Goal: Task Accomplishment & Management: Use online tool/utility

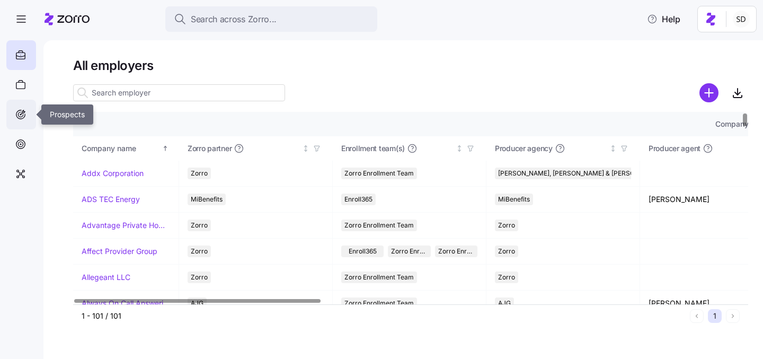
click at [14, 113] on div at bounding box center [21, 115] width 30 height 30
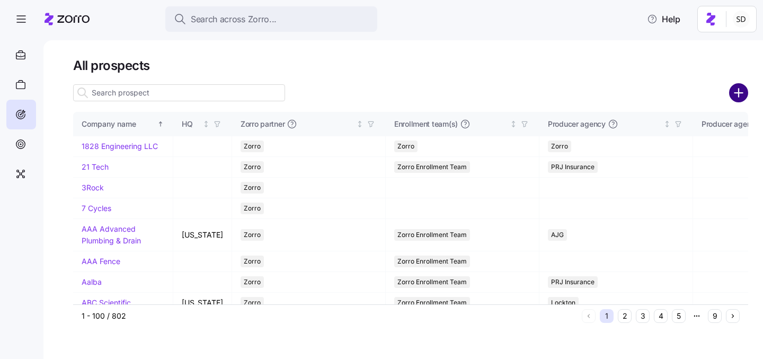
click at [736, 91] on circle "add icon" at bounding box center [738, 92] width 17 height 17
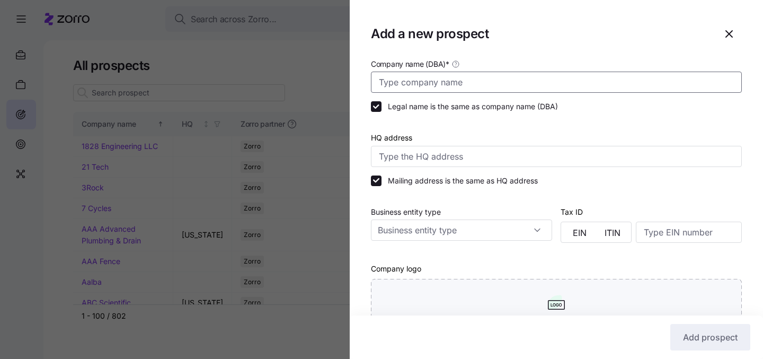
click at [471, 88] on input "Company name (DBA) *" at bounding box center [556, 82] width 371 height 21
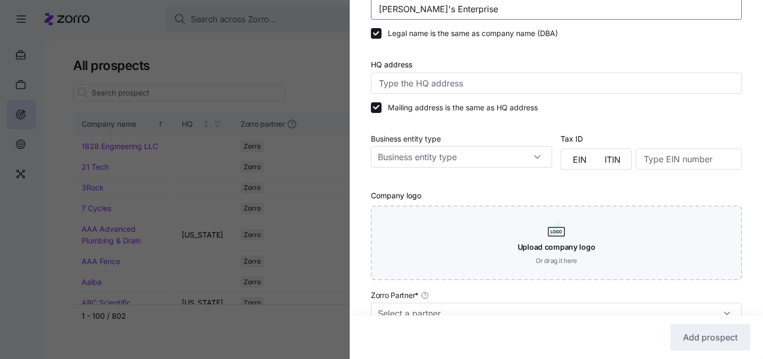
scroll to position [174, 0]
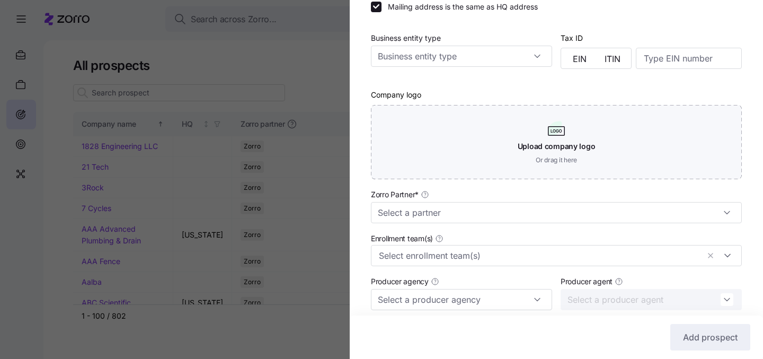
type input "[PERSON_NAME]'s Enterprise"
click at [680, 218] on input "Zorro Partner *" at bounding box center [556, 212] width 371 height 21
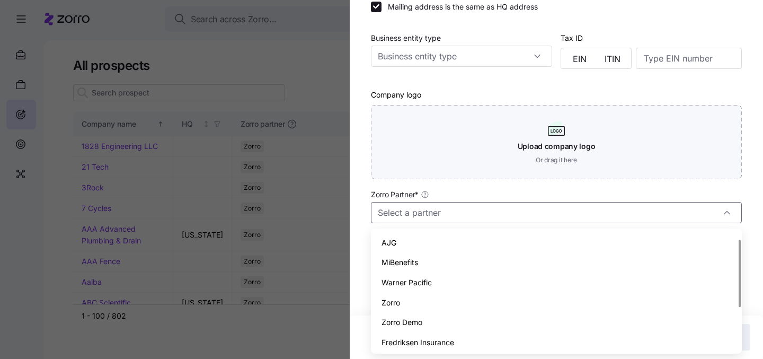
scroll to position [12, 0]
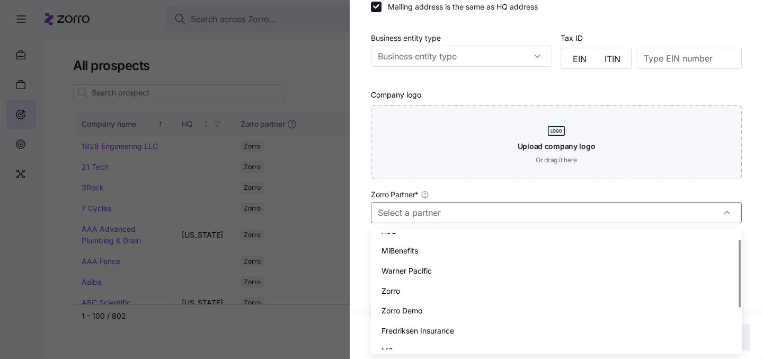
click at [625, 286] on div "Zorro" at bounding box center [556, 291] width 362 height 20
type input "Zorro"
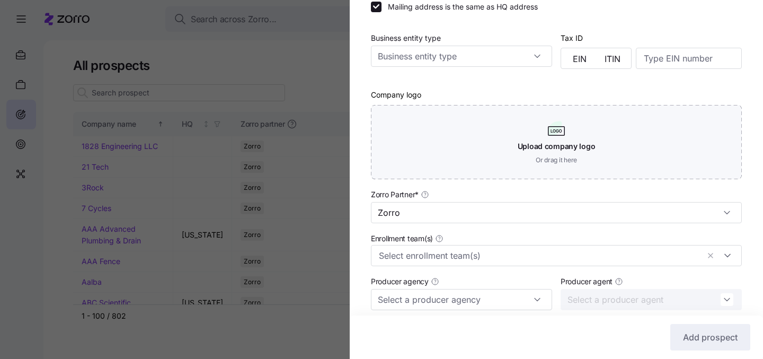
scroll to position [305, 0]
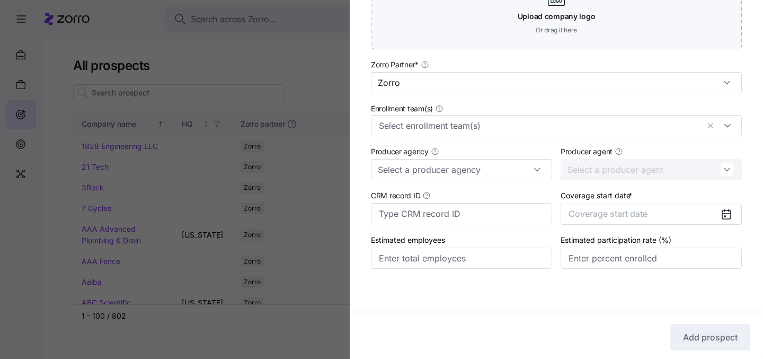
click at [721, 217] on icon at bounding box center [726, 214] width 13 height 13
click at [727, 217] on icon at bounding box center [726, 214] width 8 height 8
click at [721, 211] on icon at bounding box center [726, 214] width 13 height 13
click at [694, 215] on button "Coverage start date" at bounding box center [651, 213] width 181 height 21
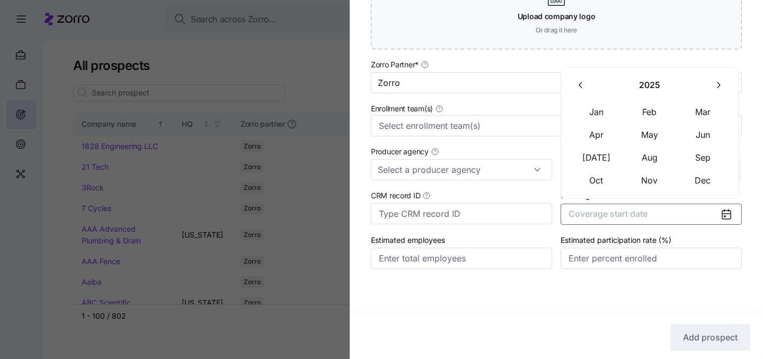
click at [716, 84] on icon "button" at bounding box center [718, 85] width 10 height 10
click at [591, 110] on button "Jan" at bounding box center [596, 112] width 53 height 22
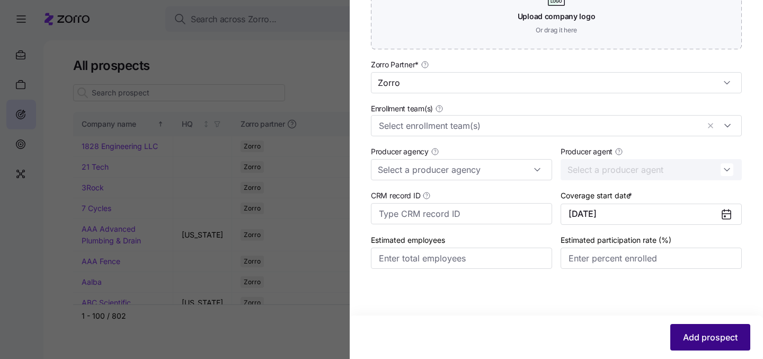
click at [695, 334] on span "Add prospect" at bounding box center [710, 337] width 55 height 13
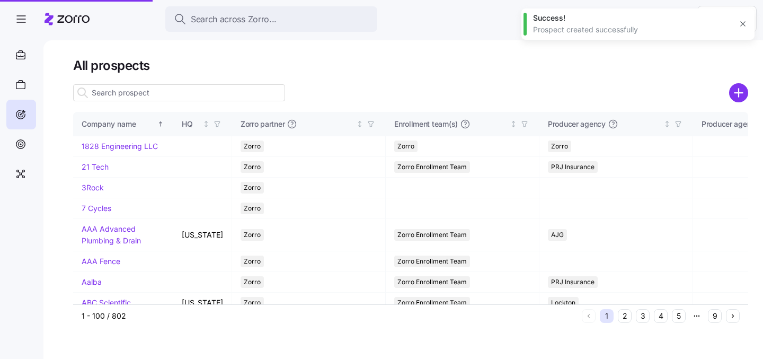
click at [191, 95] on input at bounding box center [179, 92] width 212 height 17
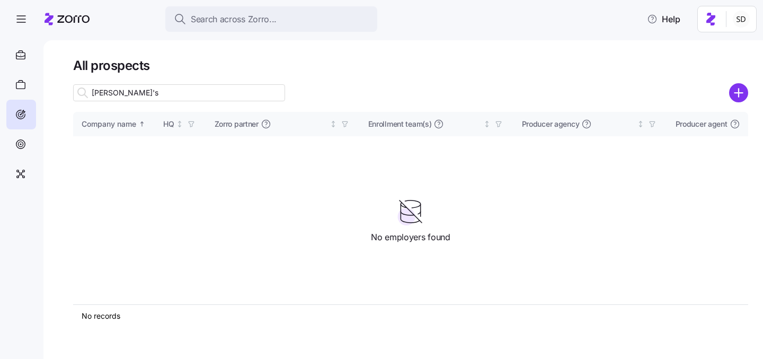
click at [145, 85] on input "Mariana's" at bounding box center [179, 92] width 212 height 17
click at [141, 97] on input "Mariana's" at bounding box center [179, 92] width 212 height 17
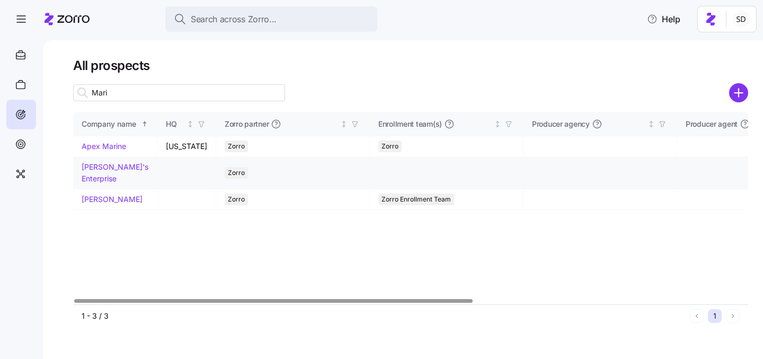
type input "Mari"
click at [104, 169] on link "[PERSON_NAME]'s Enterprise" at bounding box center [115, 172] width 67 height 21
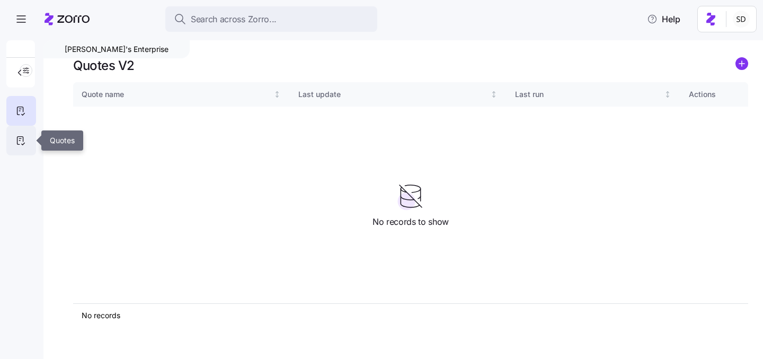
click at [22, 139] on icon at bounding box center [21, 140] width 12 height 13
click at [742, 64] on icon "add icon" at bounding box center [741, 64] width 5 height 0
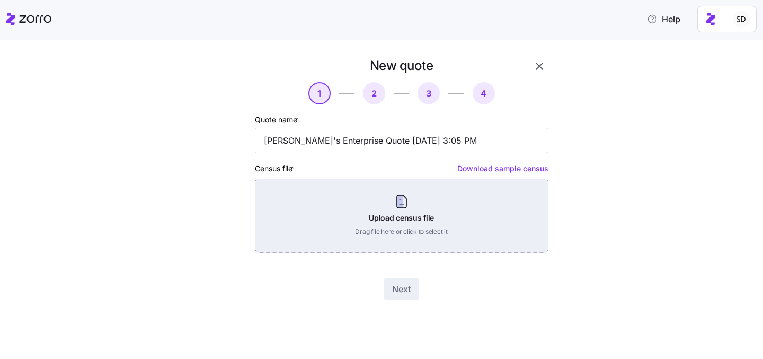
click at [428, 210] on div "Upload census file Drag file here or click to select it" at bounding box center [402, 216] width 294 height 74
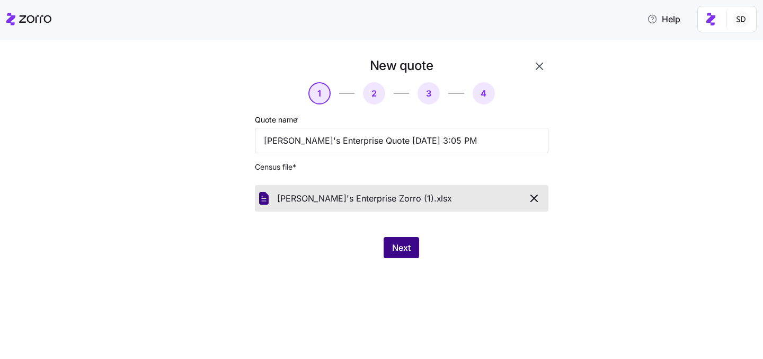
click at [400, 244] on span "Next" at bounding box center [401, 247] width 19 height 13
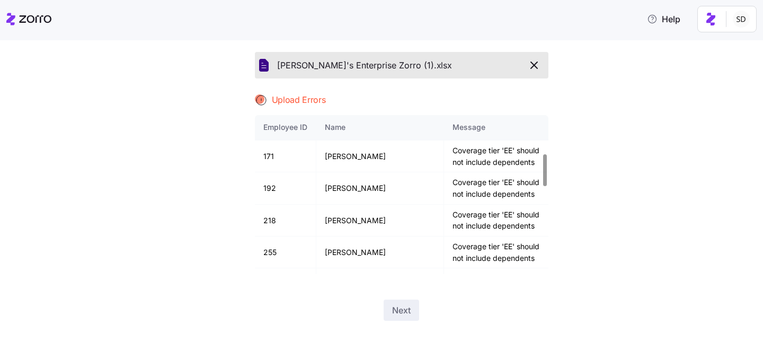
scroll to position [192, 0]
click at [536, 64] on icon "button" at bounding box center [534, 65] width 13 height 13
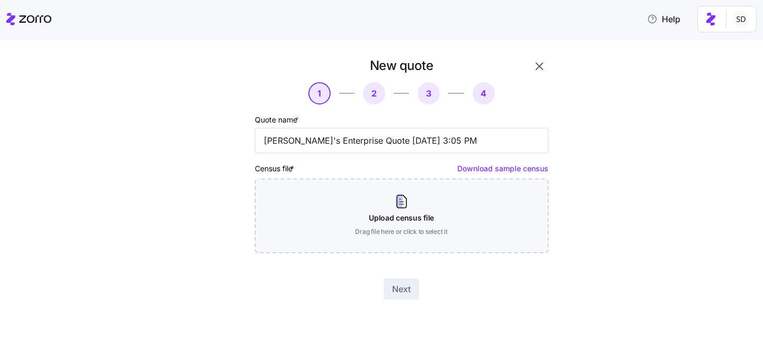
scroll to position [0, 0]
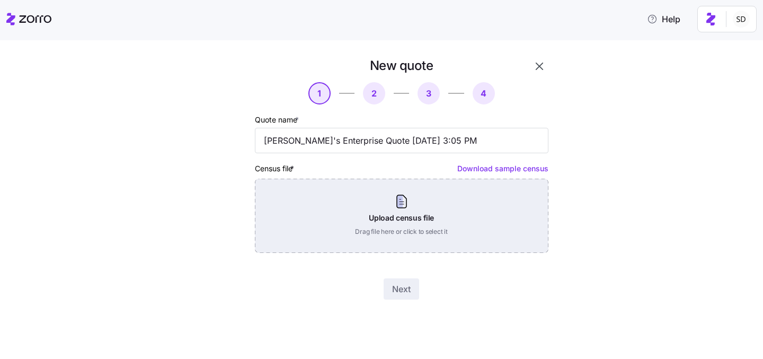
click at [398, 217] on div "Upload census file Drag file here or click to select it" at bounding box center [402, 216] width 294 height 74
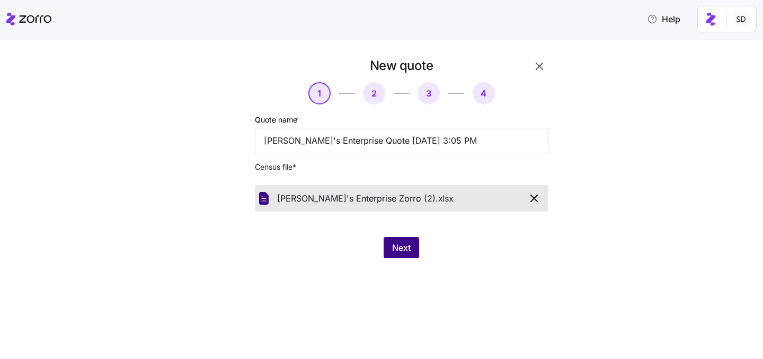
click at [391, 242] on button "Next" at bounding box center [402, 247] width 36 height 21
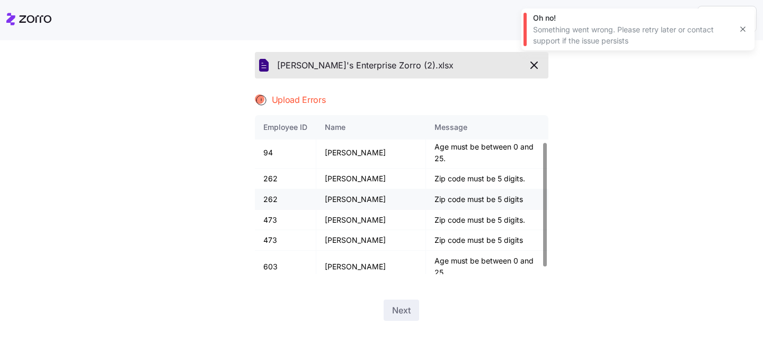
scroll to position [42, 0]
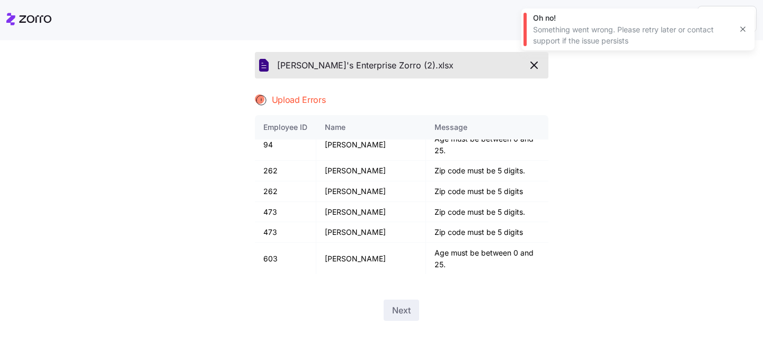
click at [649, 171] on div "New quote 1 2 3 4 Quote name * Marian's Enterprise Quote 10/10/2025 3:05 PM Cen…" at bounding box center [389, 128] width 718 height 409
click at [541, 63] on span "button" at bounding box center [534, 65] width 19 height 13
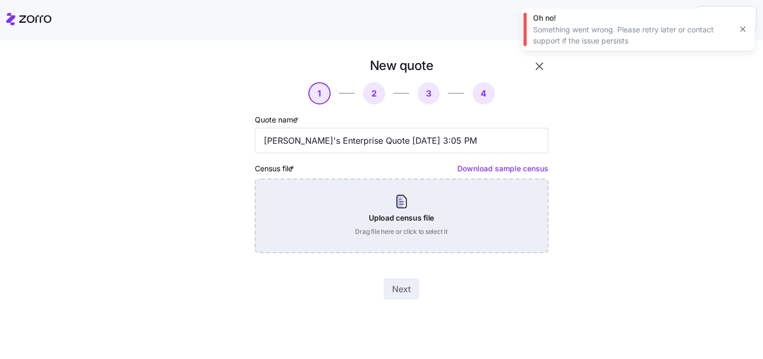
click at [380, 218] on div "Upload census file Drag file here or click to select it" at bounding box center [402, 216] width 294 height 74
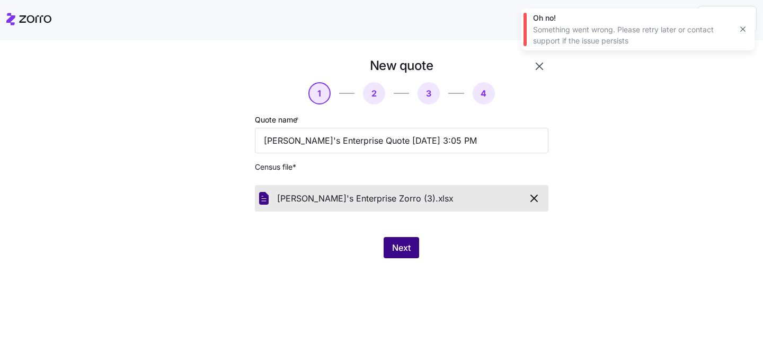
click at [400, 254] on button "Next" at bounding box center [402, 247] width 36 height 21
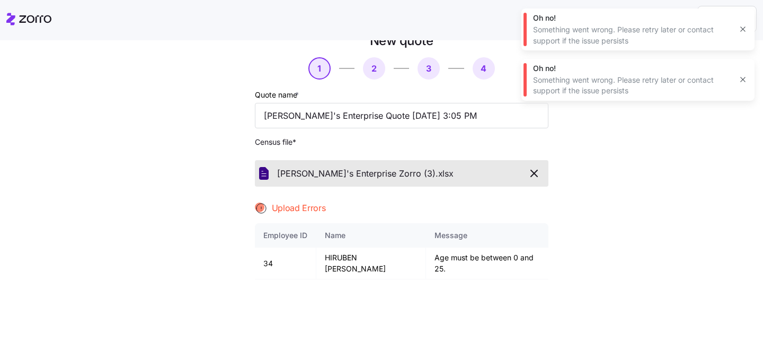
scroll to position [25, 0]
click at [632, 248] on div "New quote 1 2 3 4 Quote name * Marian's Enterprise Quote 10/10/2025 3:05 PM Cen…" at bounding box center [389, 236] width 718 height 409
click at [540, 172] on icon "button" at bounding box center [534, 172] width 13 height 13
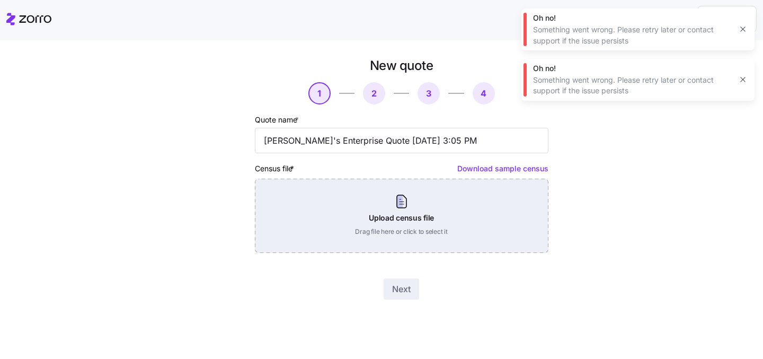
click at [393, 209] on div "Upload census file Drag file here or click to select it" at bounding box center [402, 216] width 294 height 74
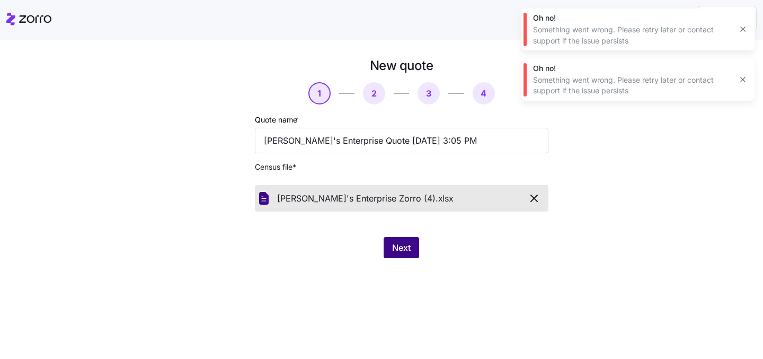
click at [402, 250] on span "Next" at bounding box center [401, 247] width 19 height 13
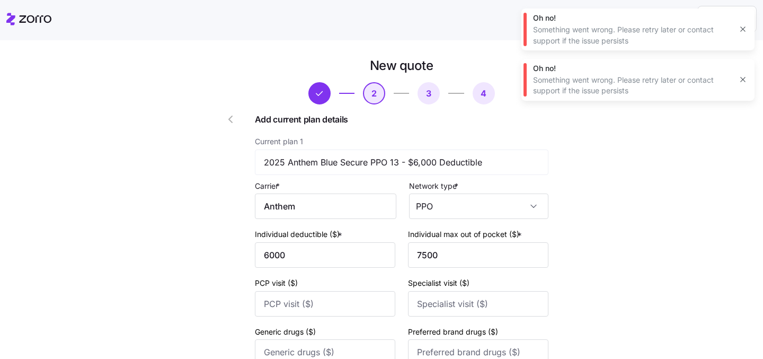
click at [742, 82] on icon "button" at bounding box center [743, 79] width 8 height 8
click at [742, 32] on icon "button" at bounding box center [743, 29] width 8 height 8
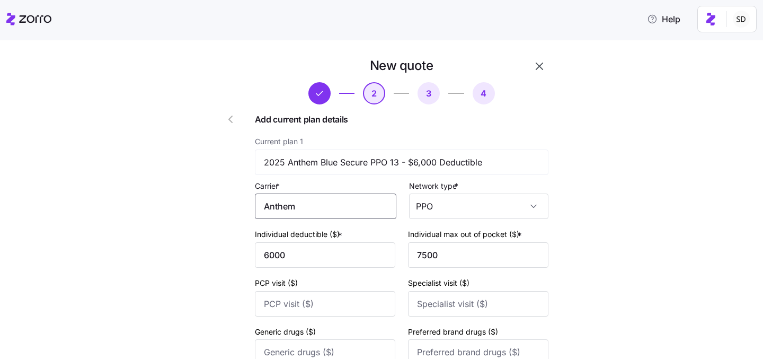
click at [376, 205] on input "Anthem" at bounding box center [325, 205] width 141 height 25
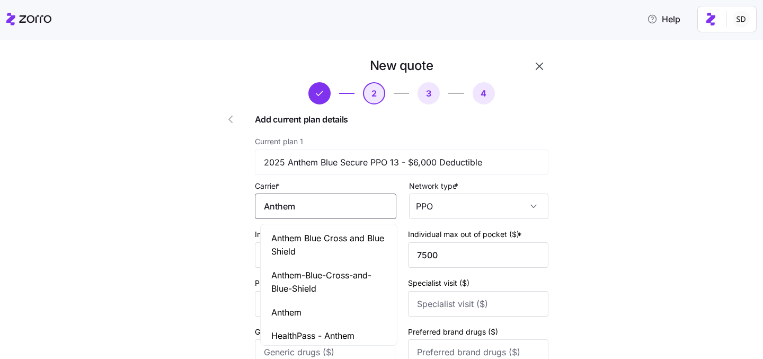
click at [355, 246] on span "Anthem Blue Cross and Blue Shield" at bounding box center [328, 245] width 115 height 26
type input "Anthem Blue Cross and Blue Shield"
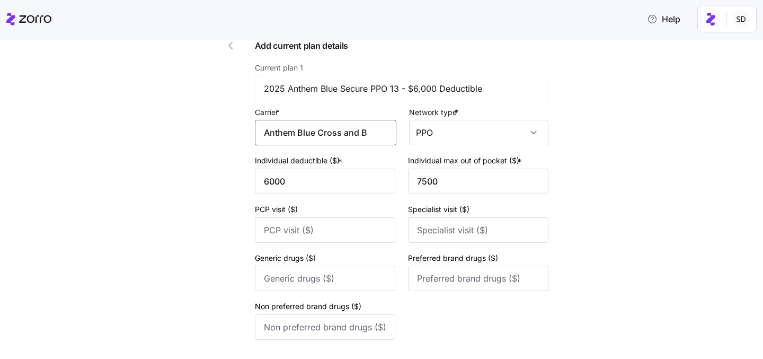
scroll to position [0, 43]
drag, startPoint x: 368, startPoint y: 137, endPoint x: 394, endPoint y: 136, distance: 26.5
click at [394, 136] on input "Anthem Blue Cross and Blue Shield" at bounding box center [325, 132] width 141 height 25
click at [369, 172] on span "Anthem Blue Cross and Blue Shield" at bounding box center [328, 171] width 115 height 26
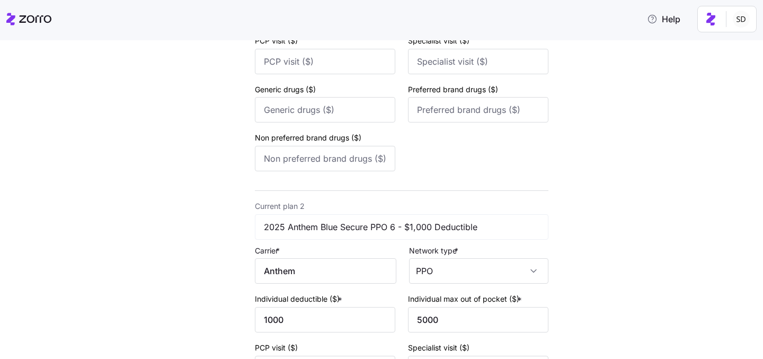
scroll to position [313, 0]
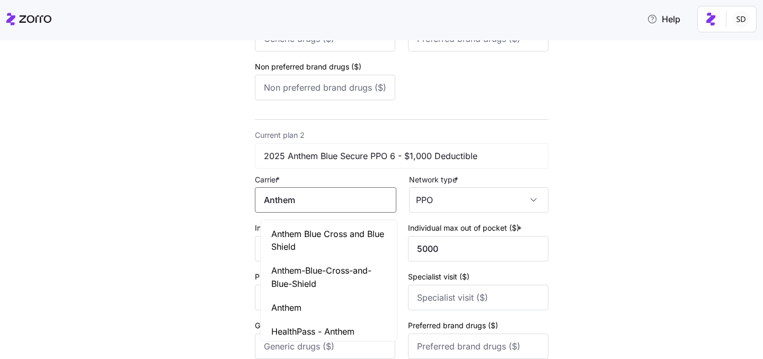
click at [342, 203] on input "Anthem" at bounding box center [325, 199] width 141 height 25
click at [348, 235] on span "Anthem Blue Cross and Blue Shield" at bounding box center [328, 240] width 115 height 26
type input "Anthem Blue Cross and Blue Shield"
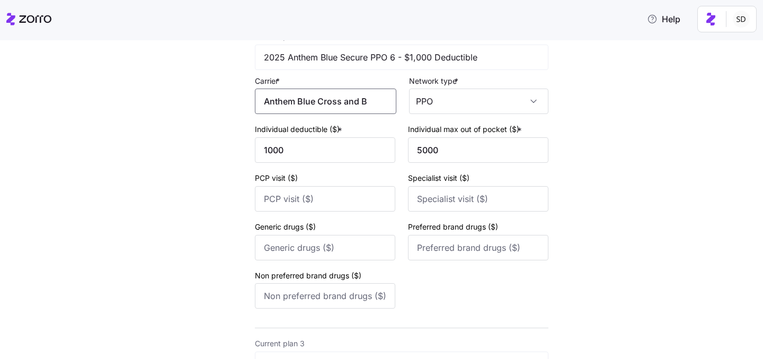
scroll to position [575, 0]
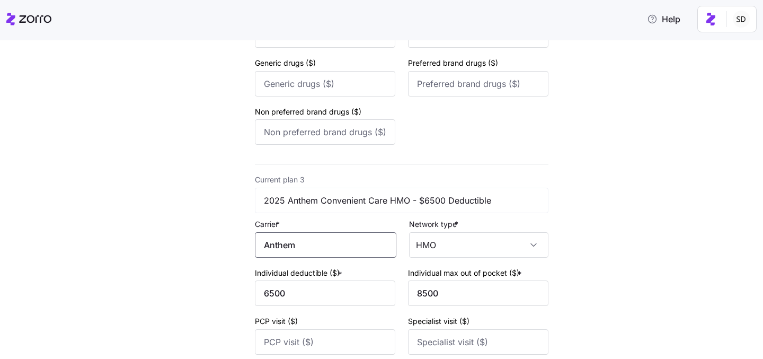
click at [345, 246] on input "Anthem" at bounding box center [325, 244] width 141 height 25
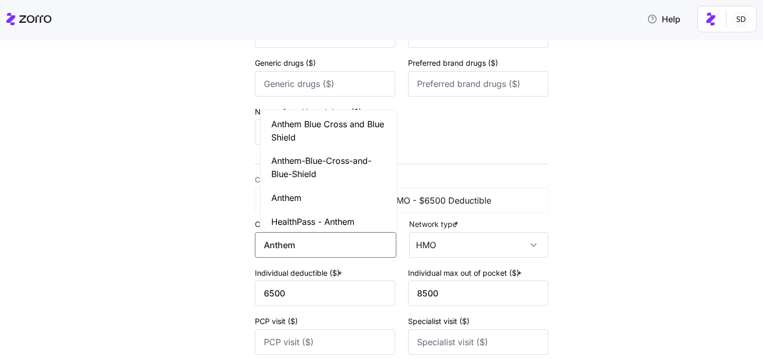
click at [349, 132] on span "Anthem Blue Cross and Blue Shield" at bounding box center [328, 131] width 115 height 26
type input "Anthem Blue Cross and Blue Shield"
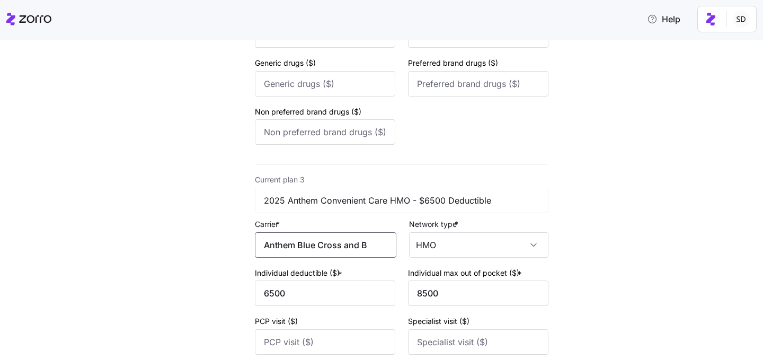
scroll to position [777, 0]
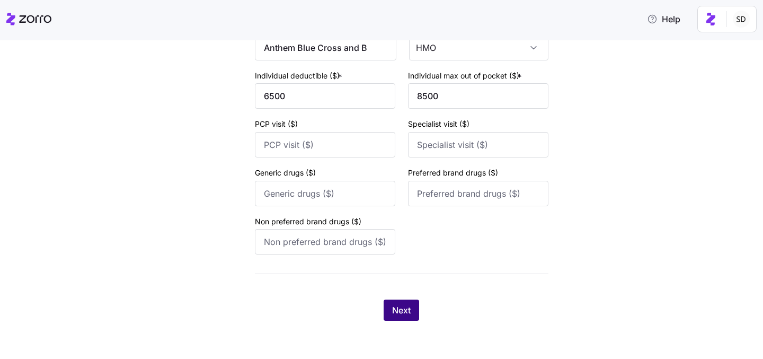
click at [403, 301] on button "Next" at bounding box center [402, 309] width 36 height 21
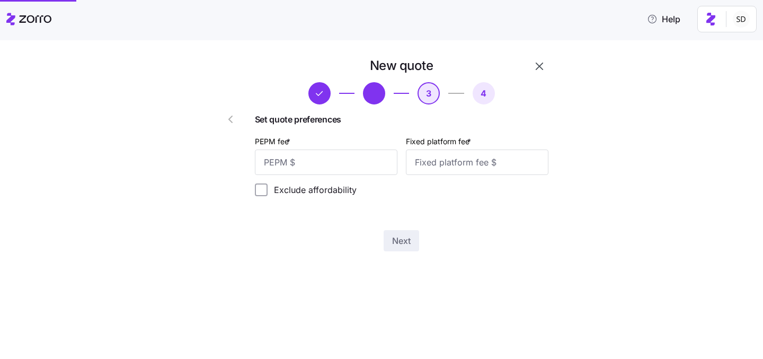
scroll to position [0, 0]
click at [335, 169] on input "PEPM fee *" at bounding box center [326, 161] width 143 height 25
type input "50"
type input "100"
click at [394, 241] on span "Next" at bounding box center [401, 240] width 19 height 13
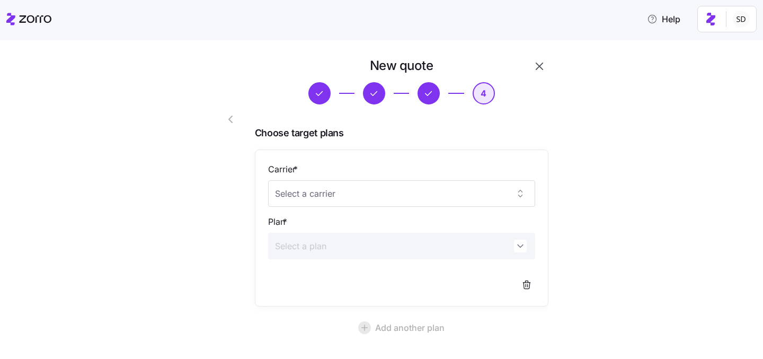
click at [540, 68] on icon "button" at bounding box center [539, 66] width 7 height 7
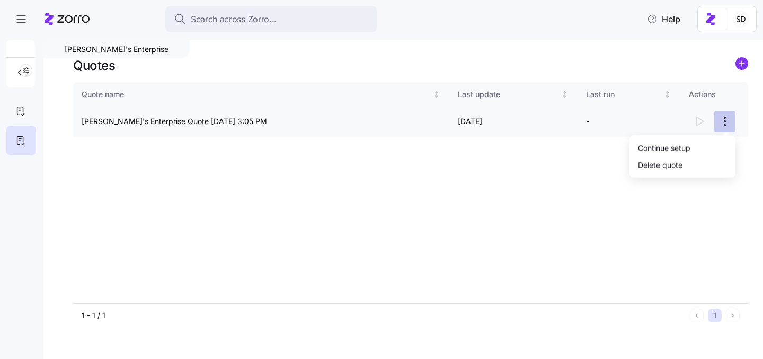
click at [730, 120] on html "Search across Zorro... Help Marian's Enterprise Quotes Quote name Last update L…" at bounding box center [381, 176] width 763 height 352
click at [685, 146] on div "Continue setup" at bounding box center [664, 147] width 52 height 12
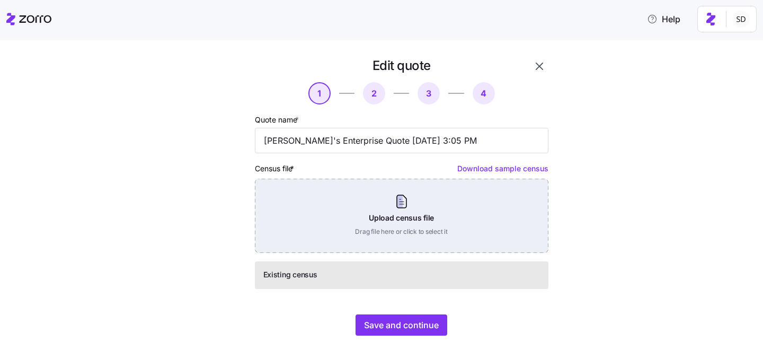
click at [429, 209] on div "Upload census file Drag file here or click to select it" at bounding box center [402, 216] width 294 height 74
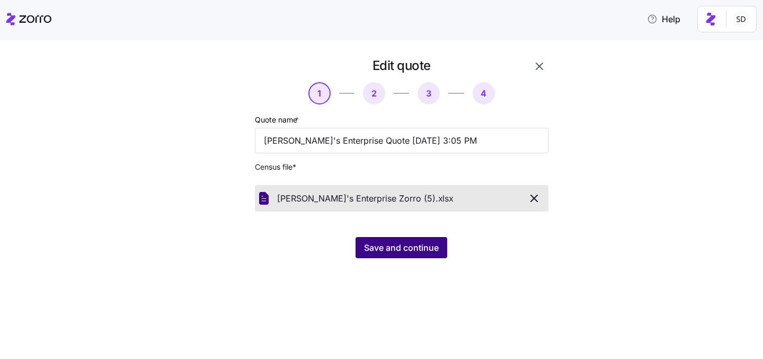
click at [383, 243] on span "Save and continue" at bounding box center [401, 247] width 75 height 13
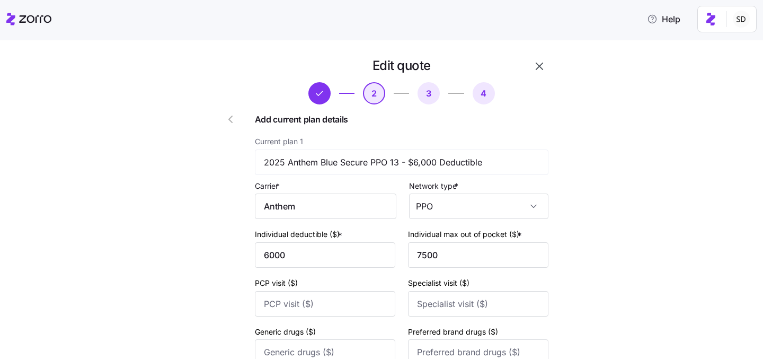
type input "Anthem"
click at [359, 208] on input "Anthem" at bounding box center [325, 205] width 141 height 25
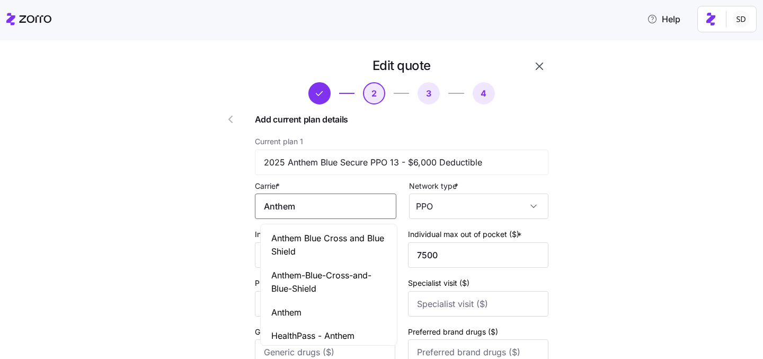
click at [356, 244] on span "Anthem Blue Cross and Blue Shield" at bounding box center [328, 245] width 115 height 26
type input "Anthem Blue Cross and Blue Shield"
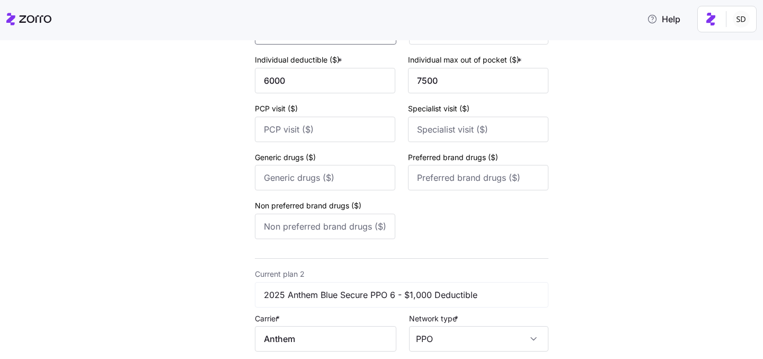
scroll to position [358, 0]
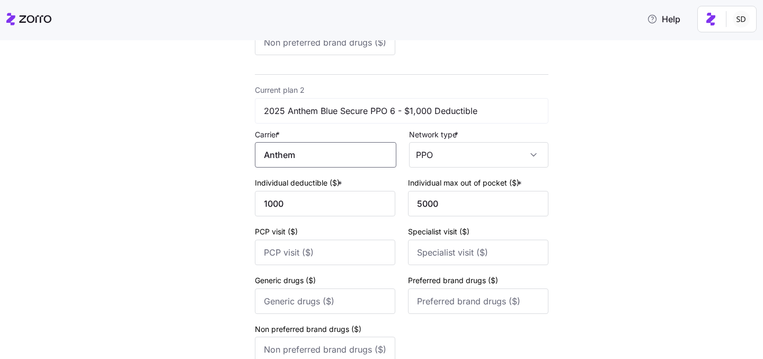
click at [342, 163] on input "Anthem" at bounding box center [325, 154] width 141 height 25
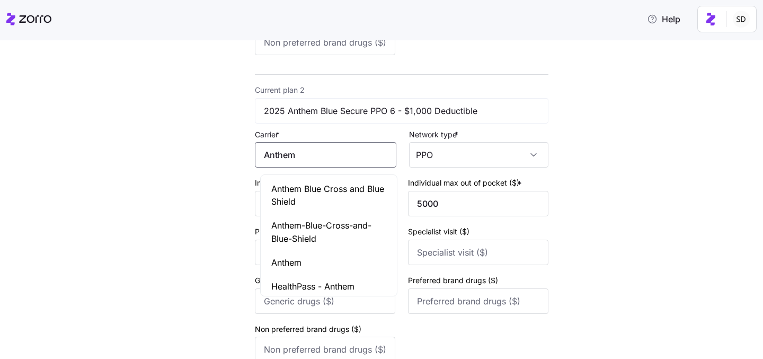
click at [363, 191] on span "Anthem Blue Cross and Blue Shield" at bounding box center [328, 195] width 115 height 26
type input "Anthem Blue Cross and Blue Shield"
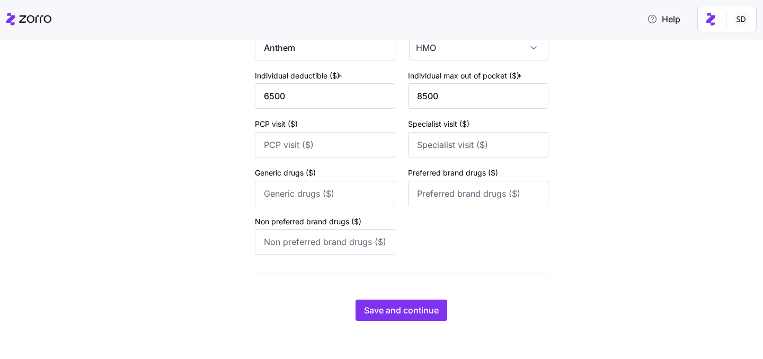
scroll to position [689, 0]
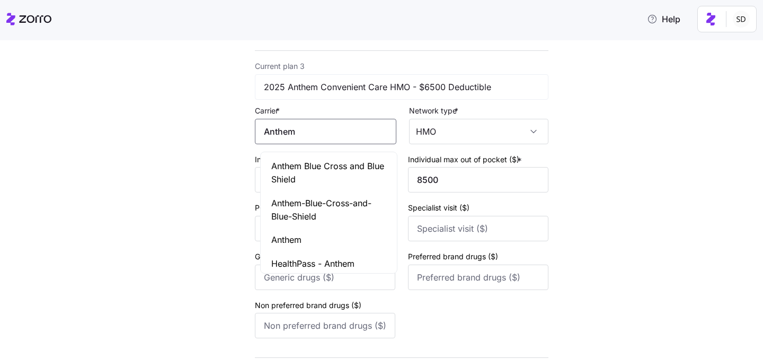
click at [340, 138] on input "Anthem" at bounding box center [325, 131] width 141 height 25
click at [334, 165] on span "Anthem Blue Cross and Blue Shield" at bounding box center [328, 172] width 115 height 26
type input "Anthem Blue Cross and Blue Shield"
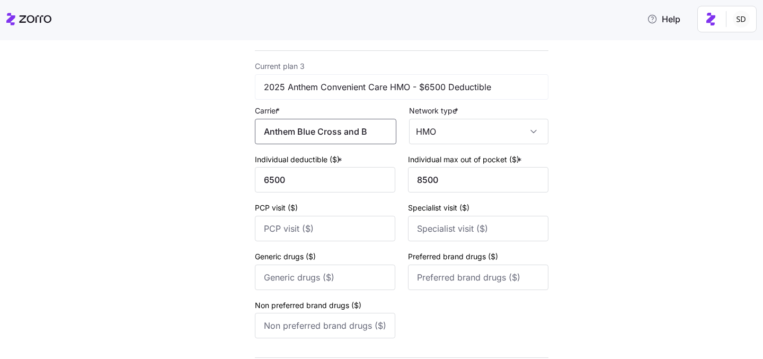
click at [358, 134] on input "Anthem Blue Cross and Blue Shield" at bounding box center [325, 131] width 141 height 25
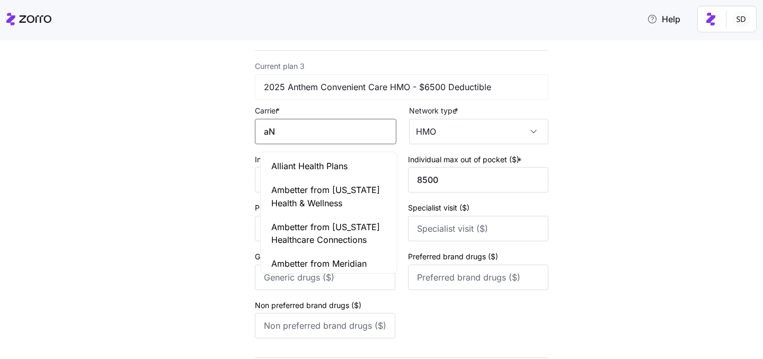
type input "a"
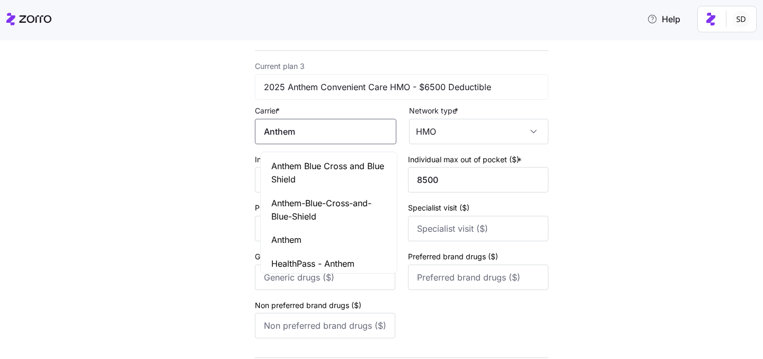
click at [274, 165] on span "Anthem Blue Cross and Blue Shield" at bounding box center [328, 172] width 115 height 26
type input "Anthem Blue Cross and Blue Shield"
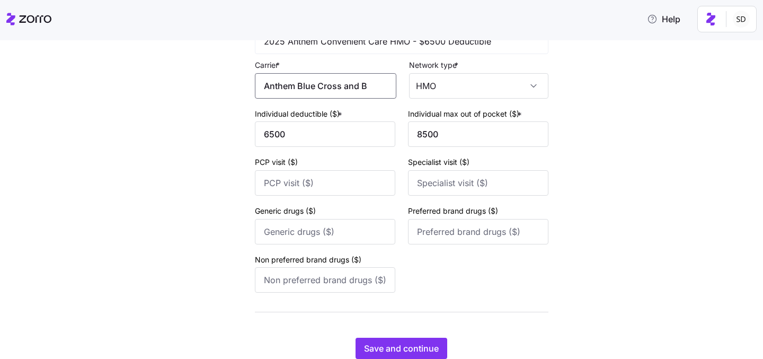
scroll to position [777, 0]
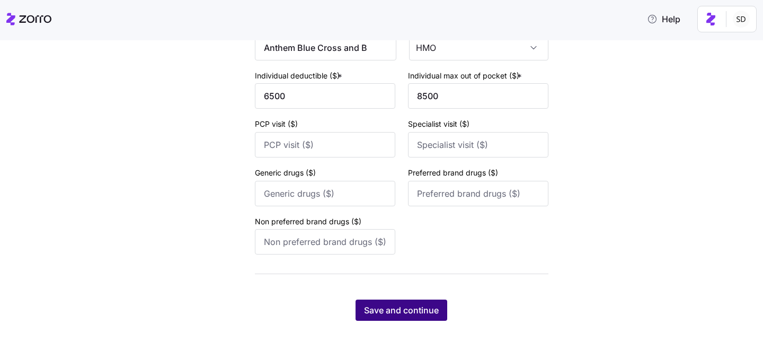
click at [368, 307] on span "Save and continue" at bounding box center [401, 310] width 75 height 13
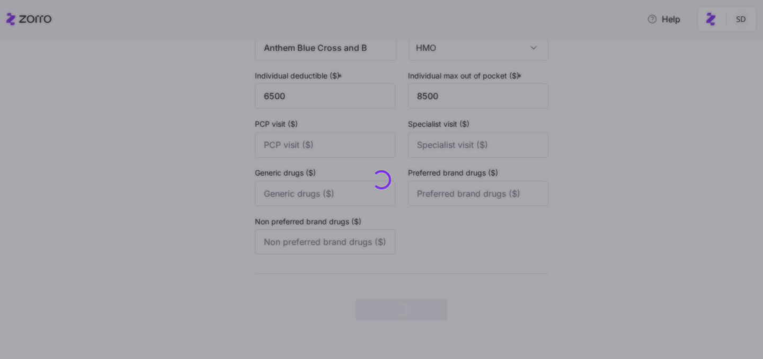
scroll to position [0, 0]
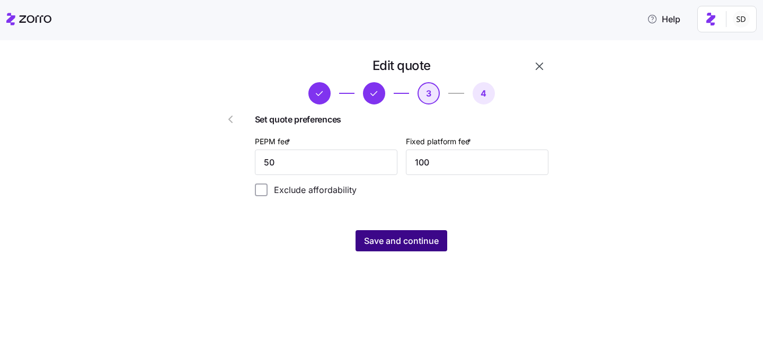
click at [370, 238] on span "Save and continue" at bounding box center [401, 240] width 75 height 13
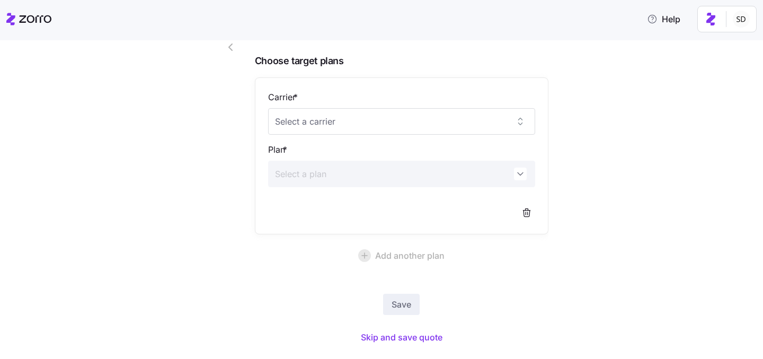
scroll to position [89, 0]
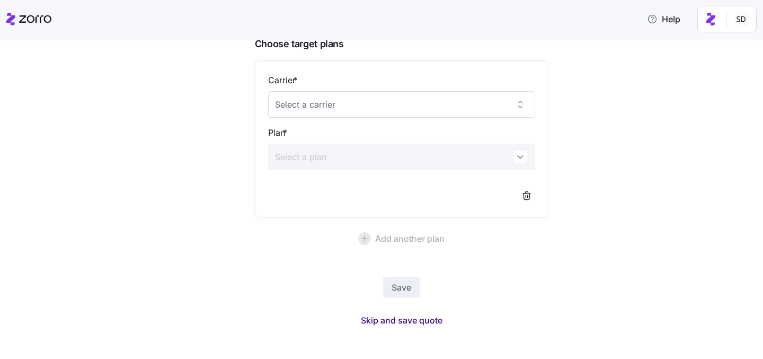
click at [402, 318] on span "Skip and save quote" at bounding box center [402, 320] width 82 height 13
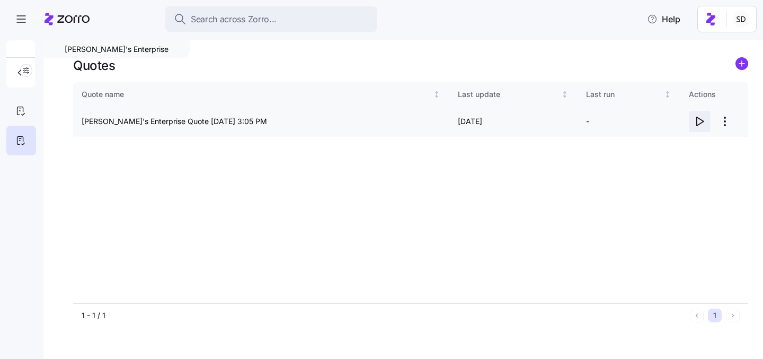
click at [698, 120] on icon "button" at bounding box center [699, 121] width 13 height 13
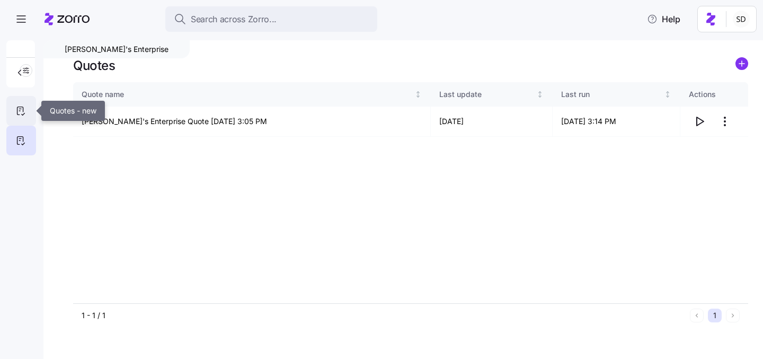
click at [19, 114] on icon at bounding box center [21, 110] width 12 height 13
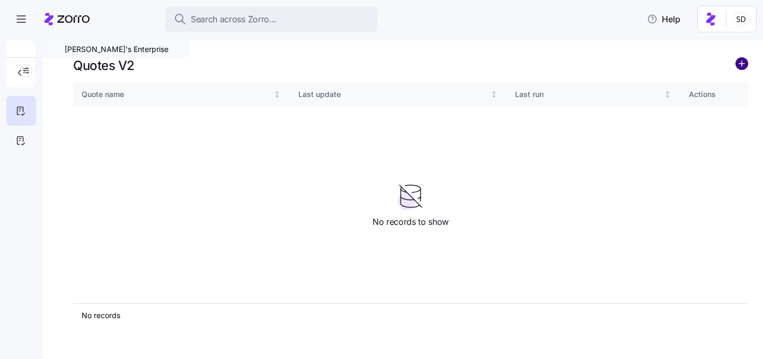
click at [742, 64] on circle "add icon" at bounding box center [742, 64] width 12 height 12
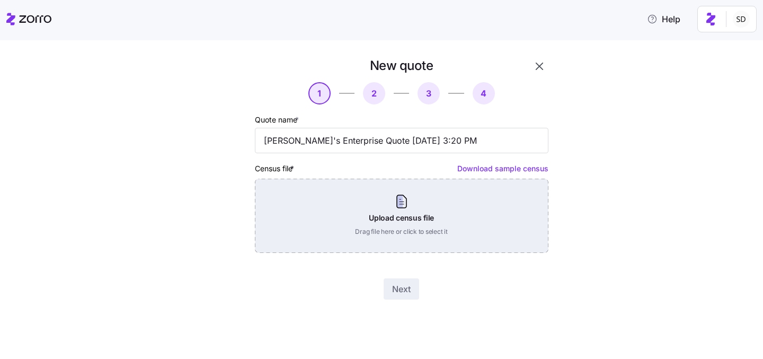
click at [462, 199] on div "Upload census file Drag file here or click to select it" at bounding box center [402, 216] width 294 height 74
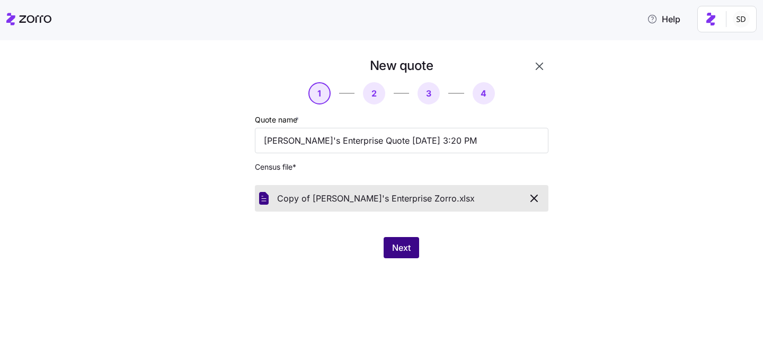
click at [398, 246] on span "Next" at bounding box center [401, 247] width 19 height 13
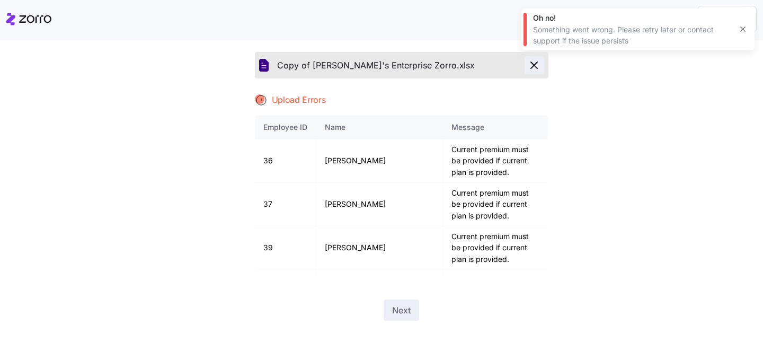
click at [535, 68] on icon "button" at bounding box center [534, 65] width 13 height 13
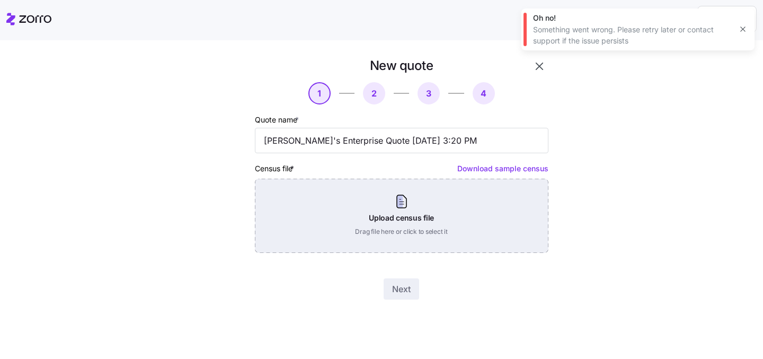
click at [402, 215] on div "Upload census file Drag file here or click to select it" at bounding box center [402, 216] width 294 height 74
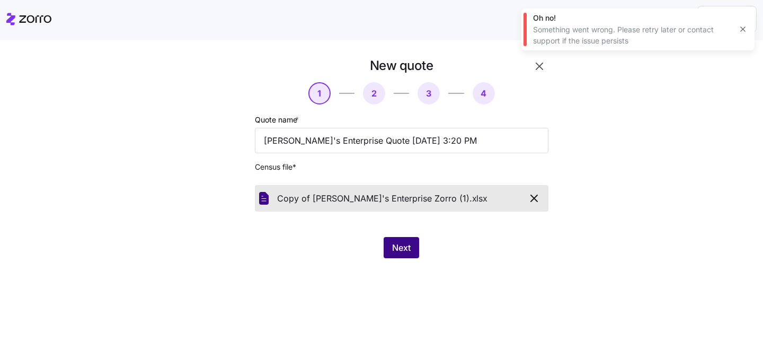
click at [391, 242] on button "Next" at bounding box center [402, 247] width 36 height 21
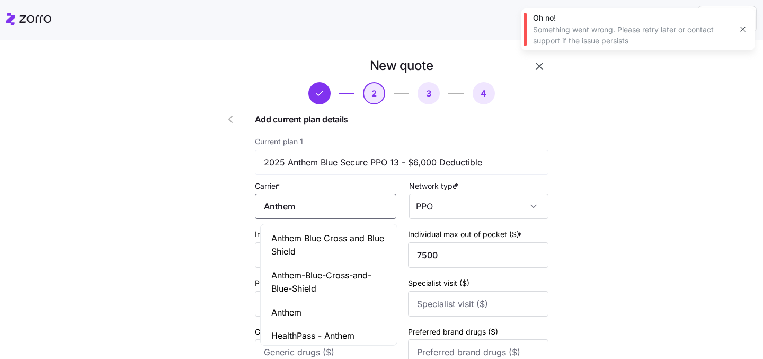
click at [360, 214] on input "Anthem" at bounding box center [325, 205] width 141 height 25
click at [350, 239] on span "Anthem Blue Cross and Blue Shield" at bounding box center [328, 245] width 115 height 26
type input "Anthem Blue Cross and Blue Shield"
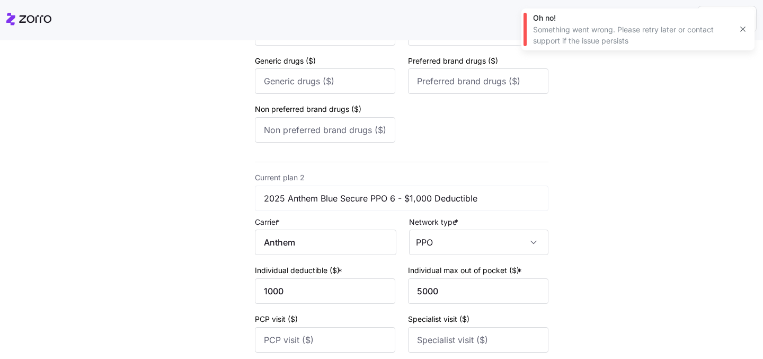
scroll to position [331, 0]
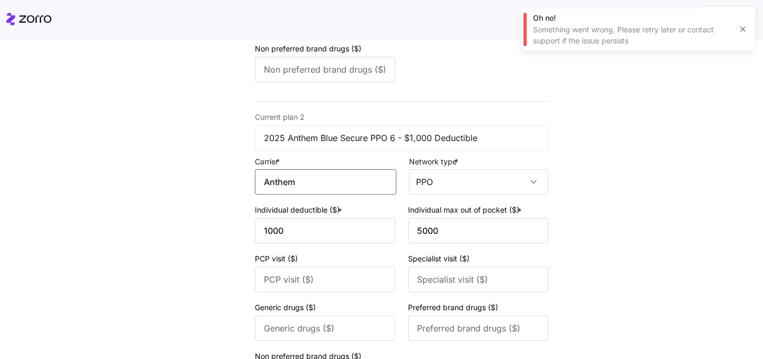
click at [320, 191] on input "Anthem" at bounding box center [325, 181] width 141 height 25
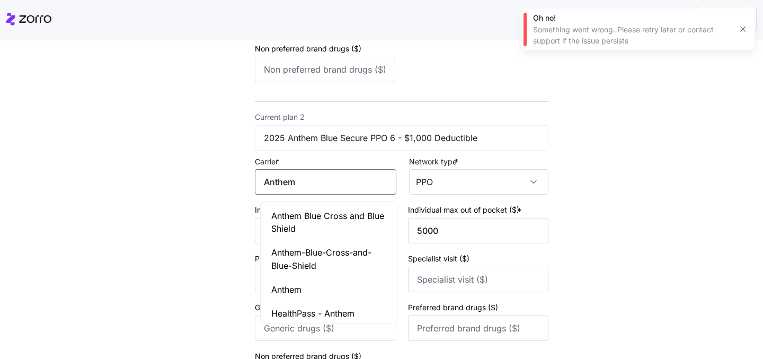
click at [277, 215] on span "Anthem Blue Cross and Blue Shield" at bounding box center [328, 222] width 115 height 26
type input "Anthem Blue Cross and Blue Shield"
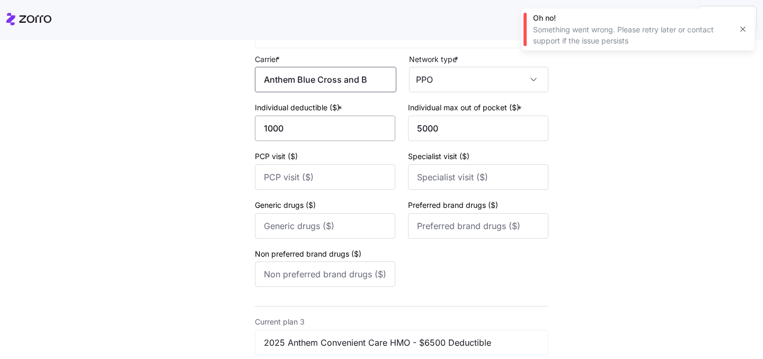
scroll to position [599, 0]
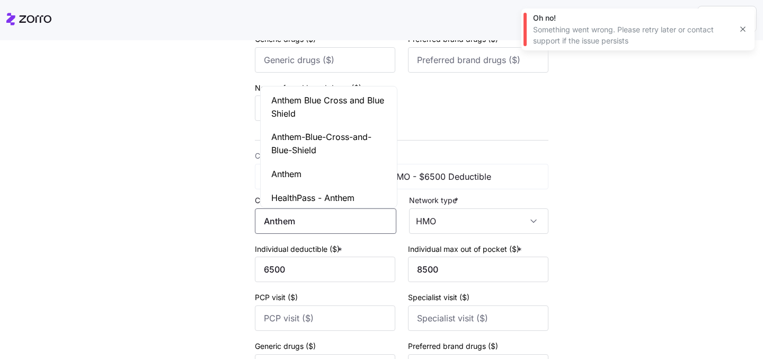
click at [304, 225] on input "Anthem" at bounding box center [325, 220] width 141 height 25
click at [274, 113] on span "Anthem Blue Cross and Blue Shield" at bounding box center [328, 107] width 115 height 26
type input "Anthem Blue Cross and Blue Shield"
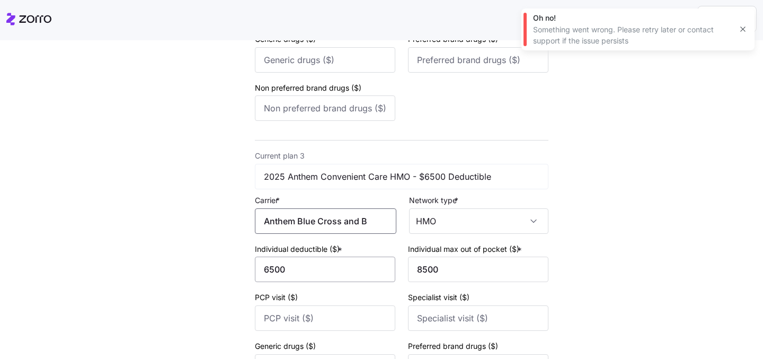
scroll to position [777, 0]
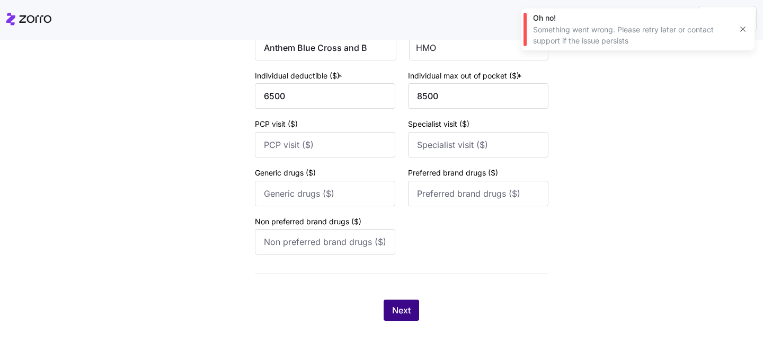
click at [395, 307] on span "Next" at bounding box center [401, 310] width 19 height 13
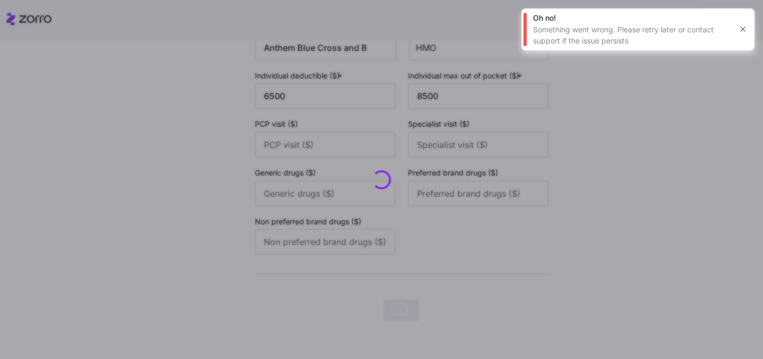
scroll to position [0, 0]
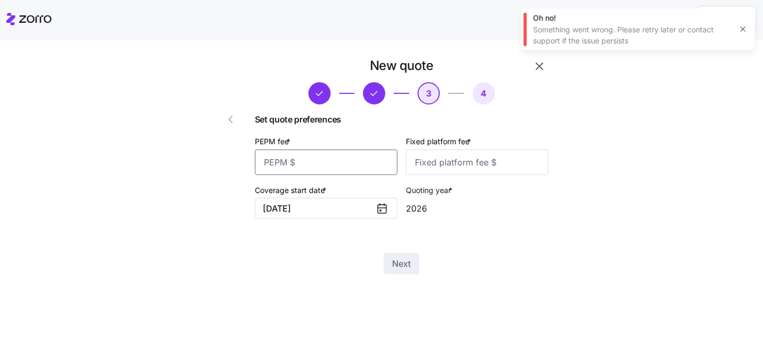
click at [333, 166] on input "PEPM fee *" at bounding box center [326, 161] width 143 height 25
type input "50"
click at [466, 162] on input "Fixed platform fee *" at bounding box center [477, 161] width 143 height 25
type input "100"
click at [389, 266] on button "Next" at bounding box center [402, 263] width 36 height 21
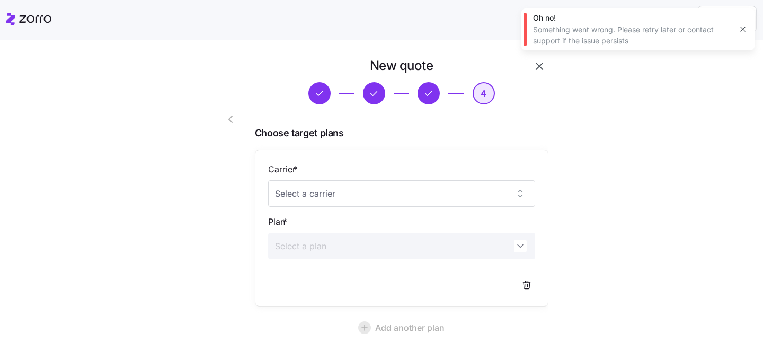
scroll to position [86, 0]
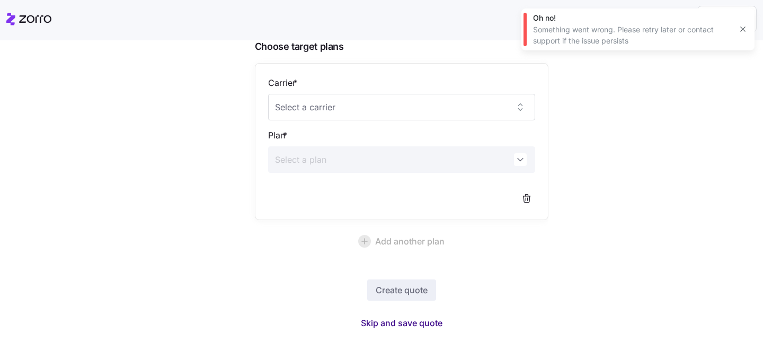
click at [402, 326] on span "Skip and save quote" at bounding box center [402, 322] width 82 height 13
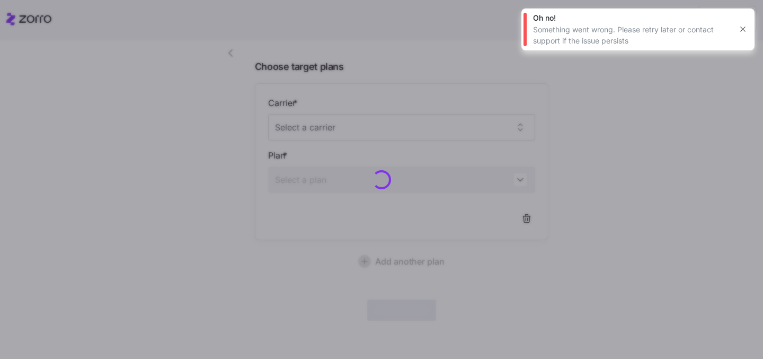
scroll to position [66, 0]
click at [741, 29] on icon "button" at bounding box center [743, 29] width 8 height 8
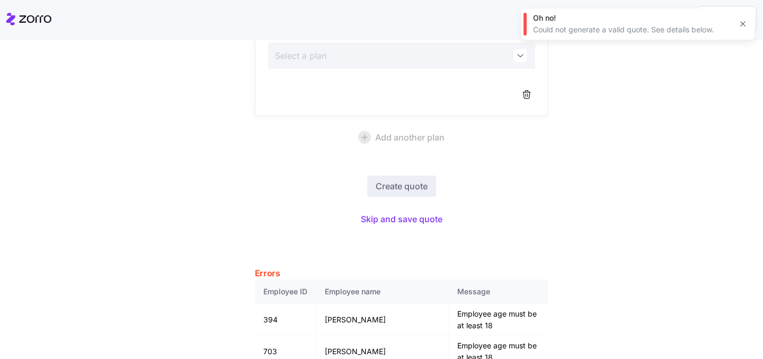
scroll to position [493, 0]
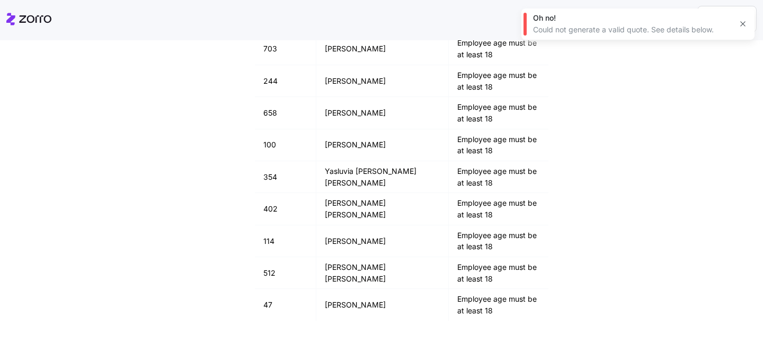
click at [747, 17] on button "button" at bounding box center [742, 23] width 15 height 15
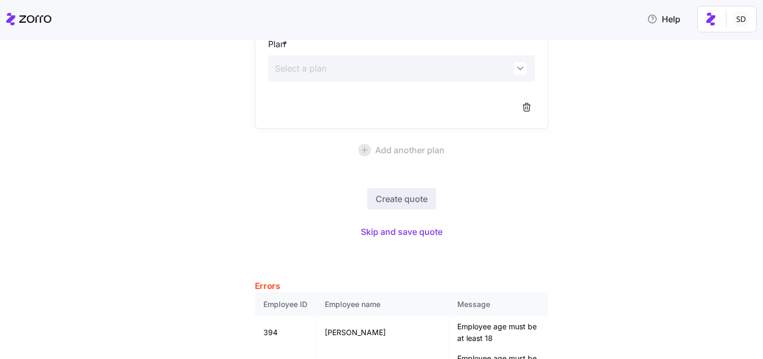
scroll to position [0, 0]
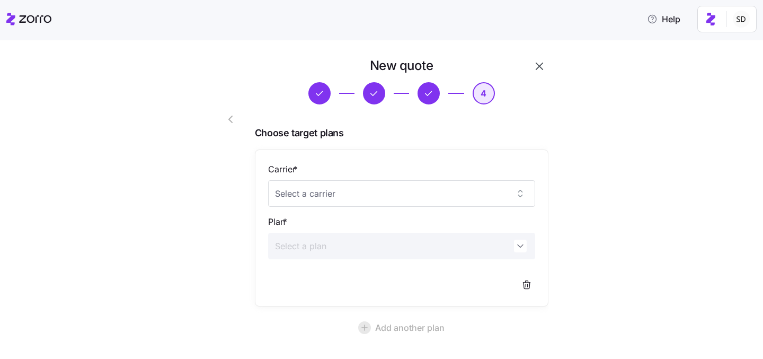
click at [538, 65] on icon "button" at bounding box center [539, 66] width 7 height 7
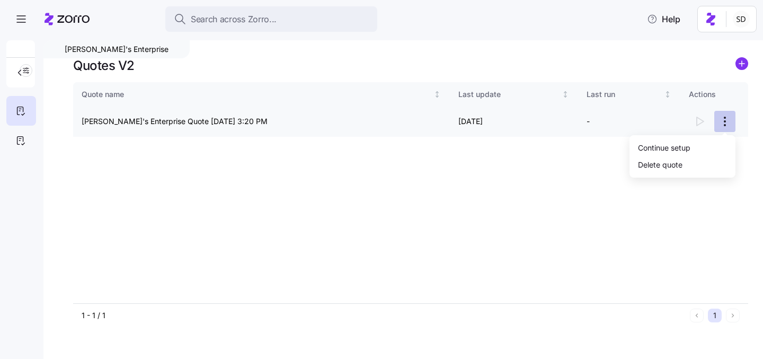
click at [725, 121] on html "Search across Zorro... Help Marian's Enterprise Quotes V2 Quote name Last updat…" at bounding box center [381, 176] width 763 height 352
click at [672, 139] on div "Continue setup" at bounding box center [682, 147] width 97 height 17
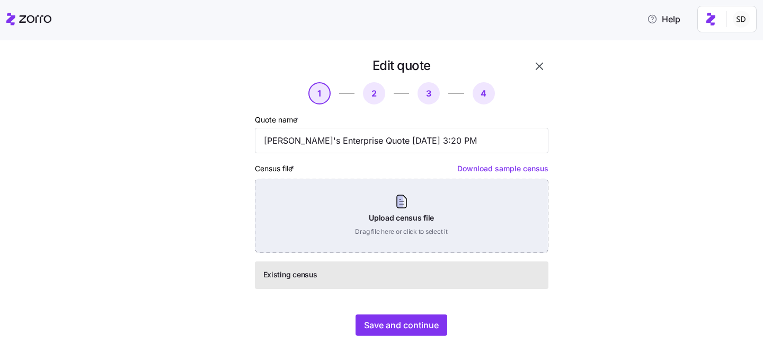
click at [420, 219] on div "Upload census file Drag file here or click to select it" at bounding box center [402, 216] width 294 height 74
click at [414, 205] on div "Upload census file Drag file here or click to select it" at bounding box center [402, 216] width 294 height 74
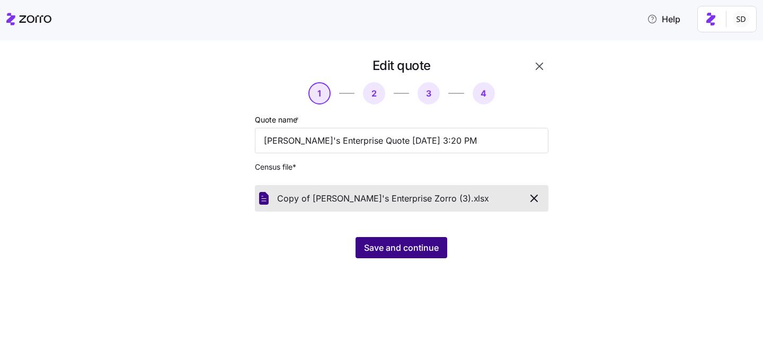
click at [369, 248] on span "Save and continue" at bounding box center [401, 247] width 75 height 13
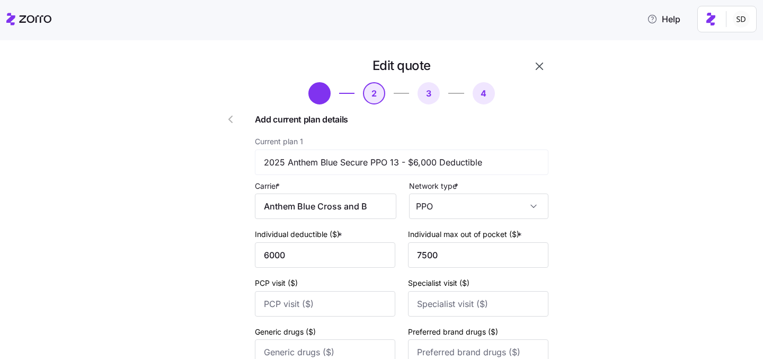
type input "Anthem"
click at [330, 202] on input "Anthem" at bounding box center [325, 205] width 141 height 25
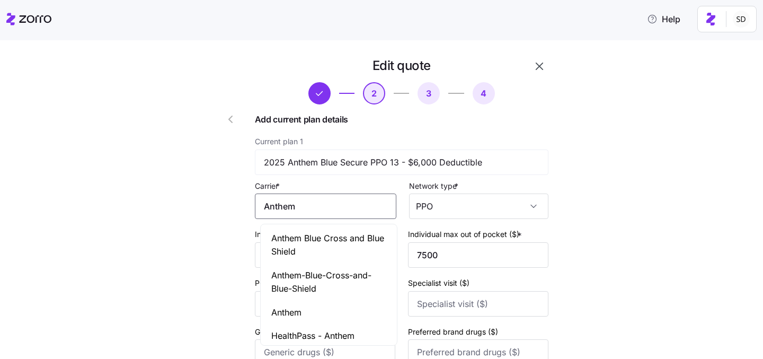
click at [320, 242] on span "Anthem Blue Cross and Blue Shield" at bounding box center [328, 245] width 115 height 26
type input "Anthem Blue Cross and Blue Shield"
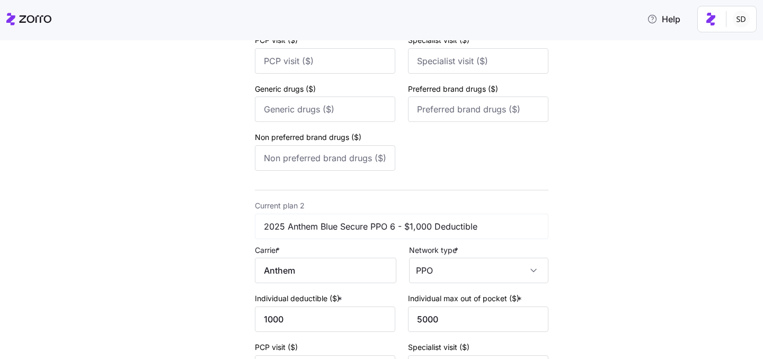
scroll to position [308, 0]
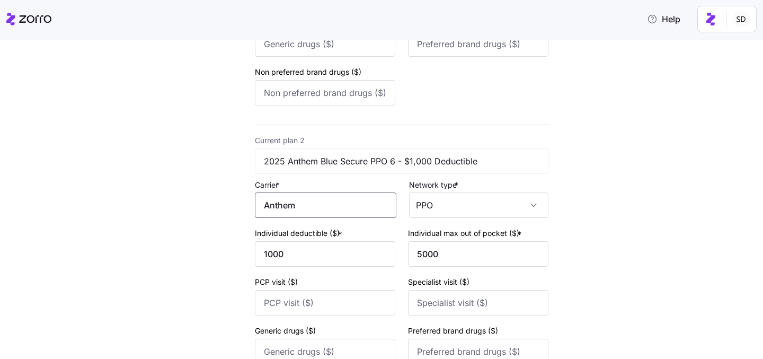
click at [320, 207] on input "Anthem" at bounding box center [325, 204] width 141 height 25
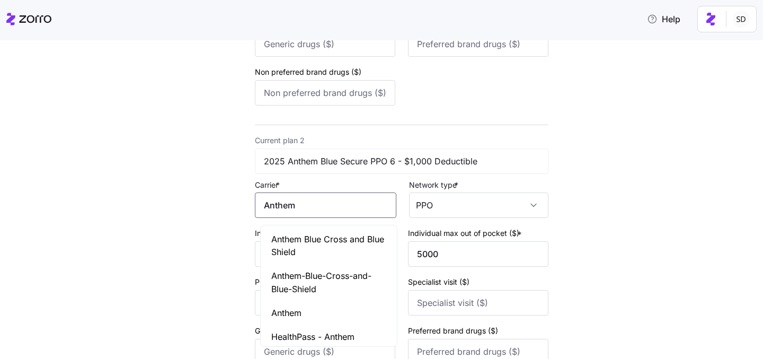
click at [322, 239] on span "Anthem Blue Cross and Blue Shield" at bounding box center [328, 246] width 115 height 26
type input "Anthem Blue Cross and Blue Shield"
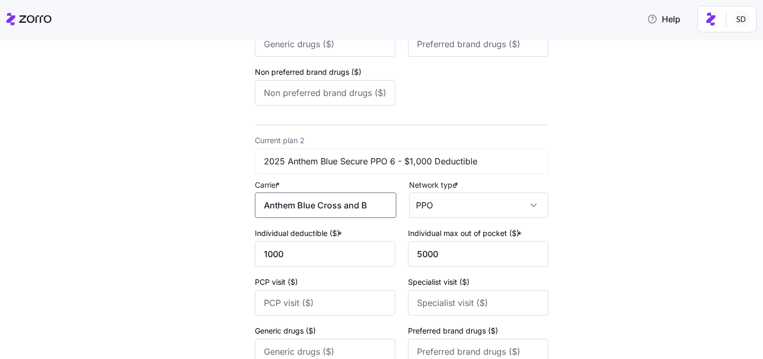
scroll to position [600, 0]
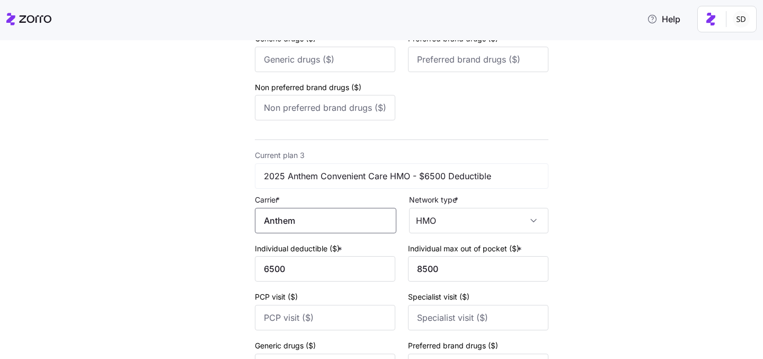
click at [318, 223] on input "Anthem" at bounding box center [325, 220] width 141 height 25
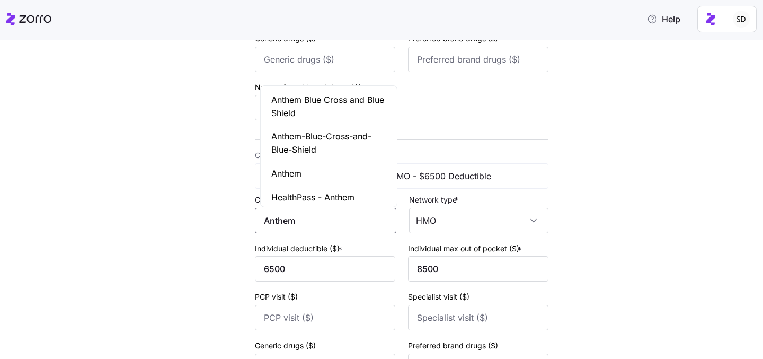
click at [321, 104] on span "Anthem Blue Cross and Blue Shield" at bounding box center [328, 106] width 115 height 26
type input "Anthem Blue Cross and Blue Shield"
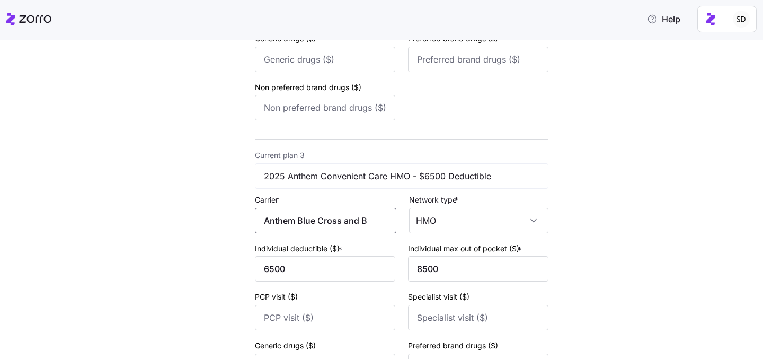
scroll to position [777, 0]
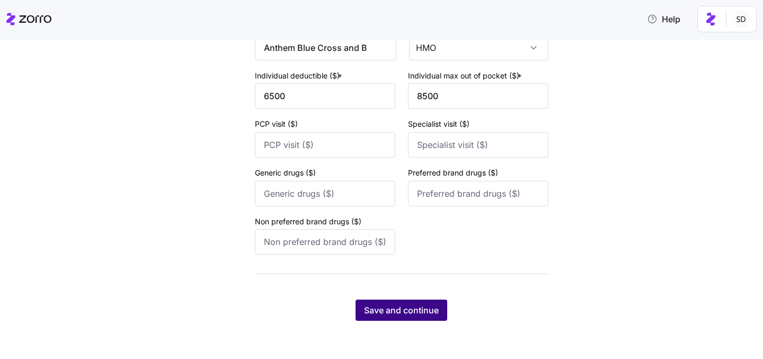
click at [371, 303] on button "Save and continue" at bounding box center [402, 309] width 92 height 21
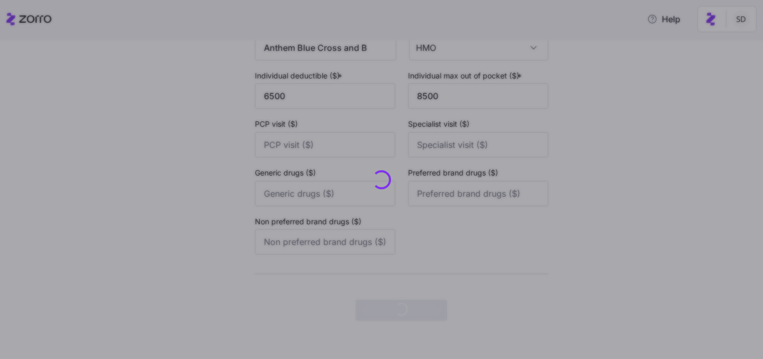
scroll to position [0, 0]
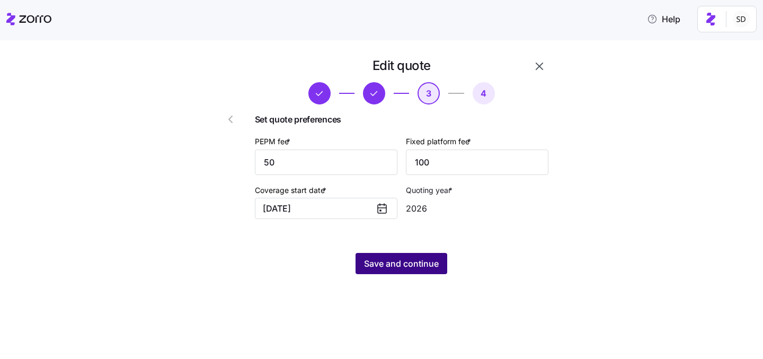
click at [369, 269] on span "Save and continue" at bounding box center [401, 263] width 75 height 13
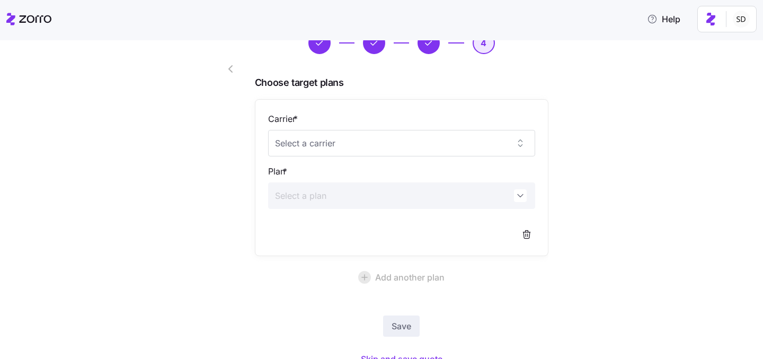
scroll to position [97, 0]
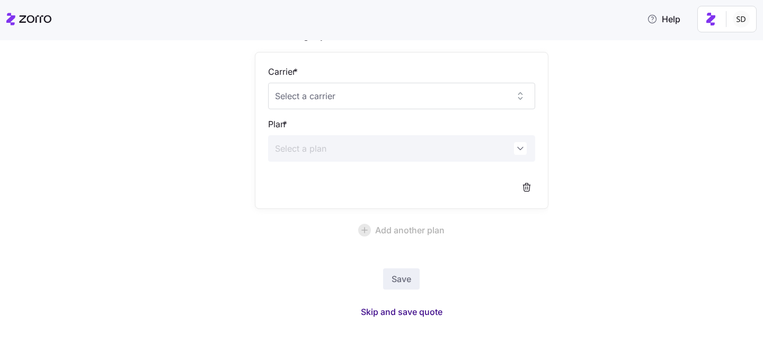
click at [397, 312] on span "Skip and save quote" at bounding box center [402, 311] width 82 height 13
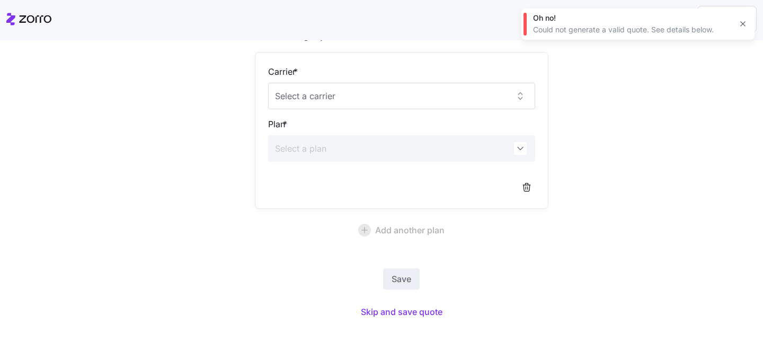
scroll to position [193, 0]
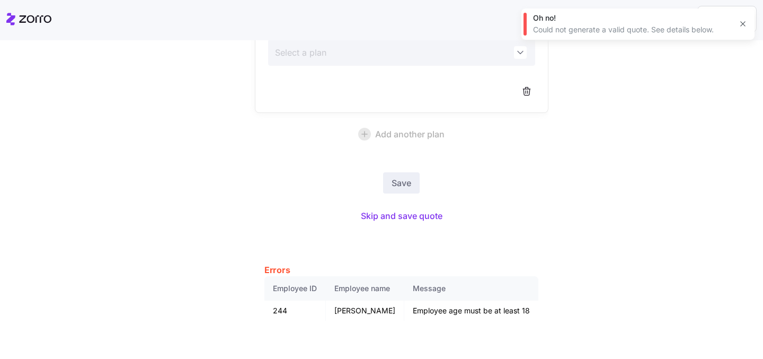
click at [748, 136] on div "Edit quote 4 Choose target plans Carrier * Plan * Add another plan Save Skip an…" at bounding box center [389, 98] width 718 height 469
click at [744, 29] on button "button" at bounding box center [742, 23] width 15 height 15
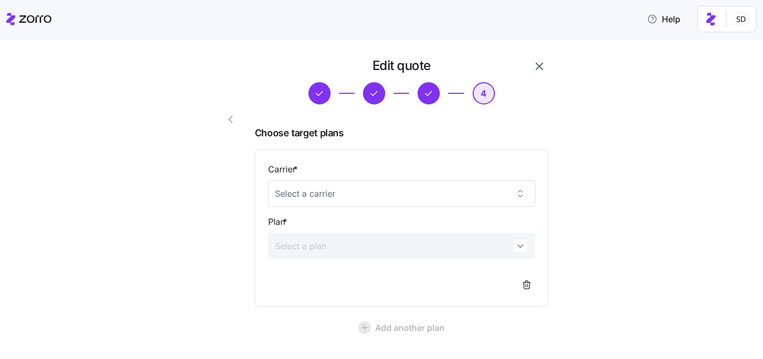
click at [541, 66] on icon "button" at bounding box center [539, 66] width 13 height 13
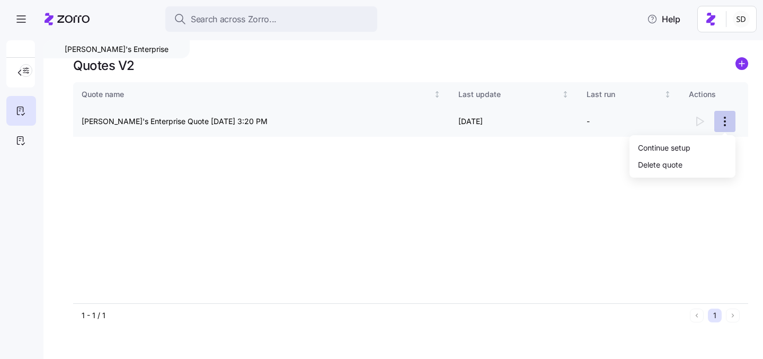
click at [729, 121] on html "Search across Zorro... Help Marian's Enterprise Quotes V2 Quote name Last updat…" at bounding box center [381, 176] width 763 height 352
click at [648, 149] on div "Continue setup" at bounding box center [664, 147] width 52 height 12
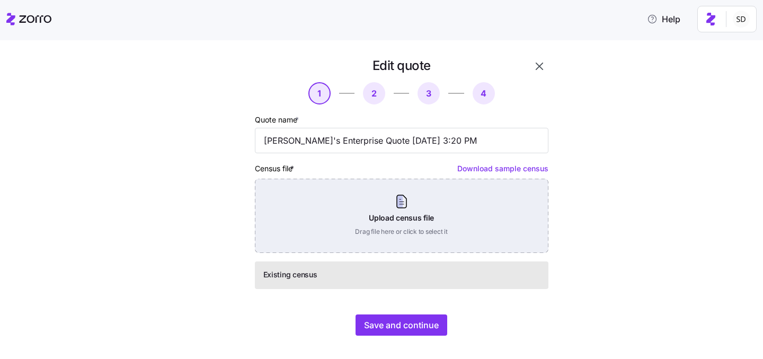
click at [458, 220] on div "Upload census file Drag file here or click to select it" at bounding box center [402, 216] width 294 height 74
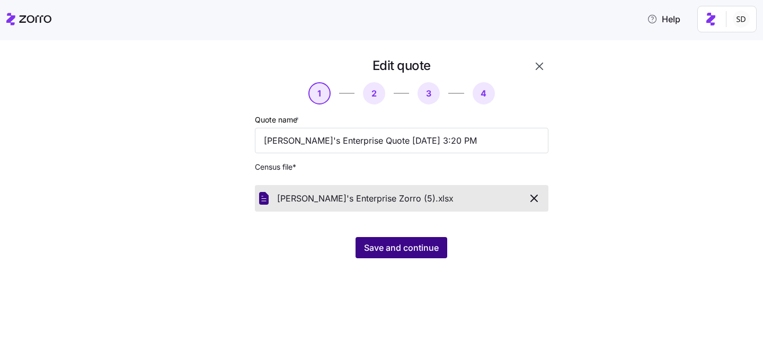
click at [366, 245] on span "Save and continue" at bounding box center [401, 247] width 75 height 13
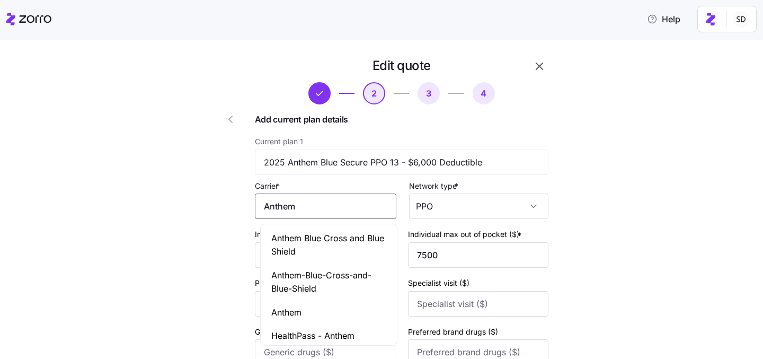
click at [345, 209] on input "Anthem" at bounding box center [325, 205] width 141 height 25
click at [337, 236] on span "Anthem Blue Cross and Blue Shield" at bounding box center [328, 245] width 115 height 26
type input "Anthem Blue Cross and Blue Shield"
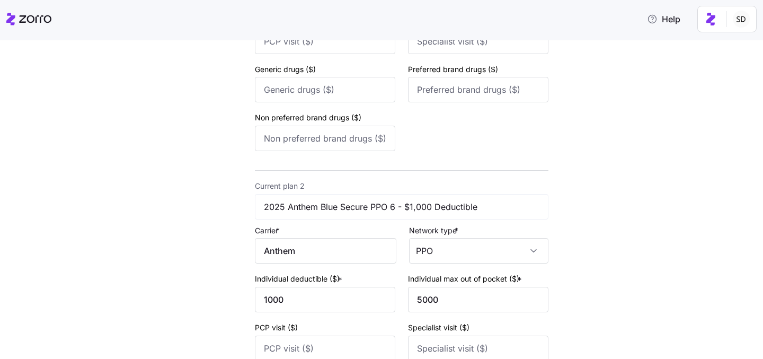
scroll to position [280, 0]
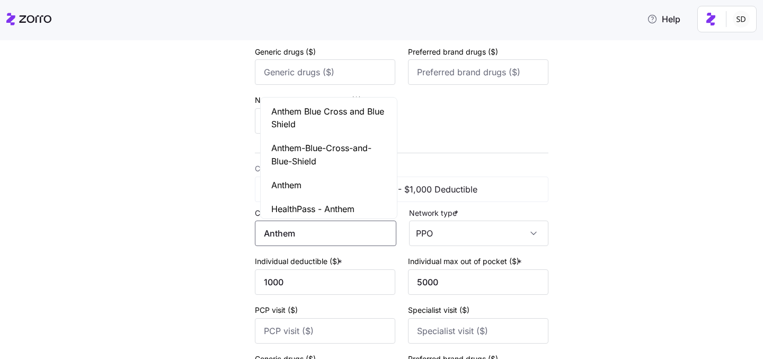
click at [323, 237] on input "Anthem" at bounding box center [325, 232] width 141 height 25
click at [320, 114] on span "Anthem Blue Cross and Blue Shield" at bounding box center [328, 118] width 115 height 26
type input "Anthem Blue Cross and Blue Shield"
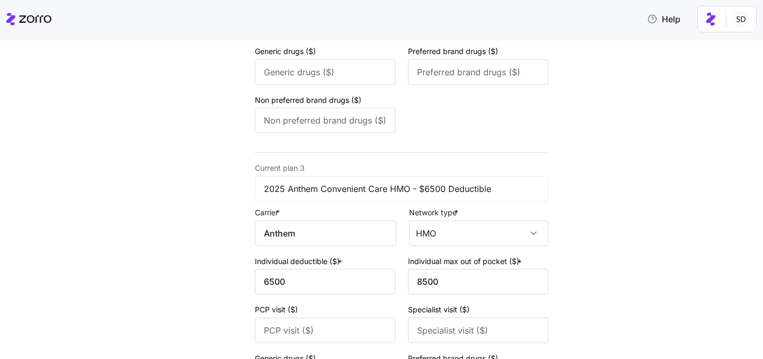
scroll to position [593, 0]
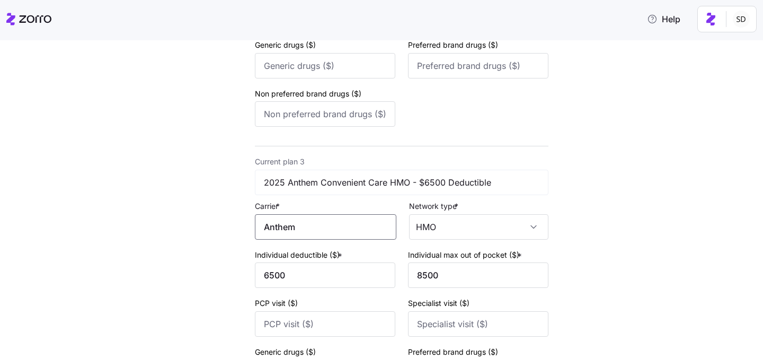
click at [316, 227] on input "Anthem" at bounding box center [325, 226] width 141 height 25
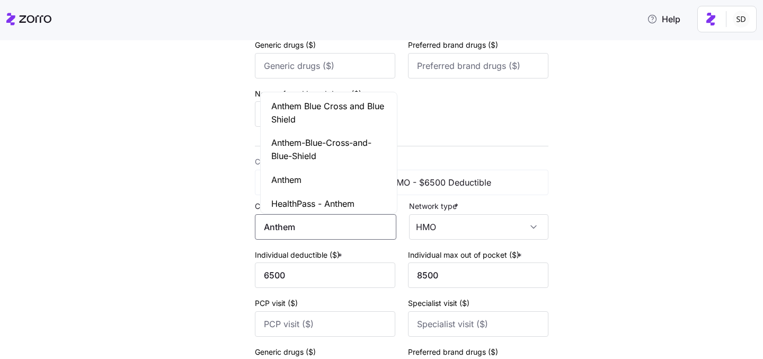
click at [329, 109] on span "Anthem Blue Cross and Blue Shield" at bounding box center [328, 113] width 115 height 26
type input "Anthem Blue Cross and Blue Shield"
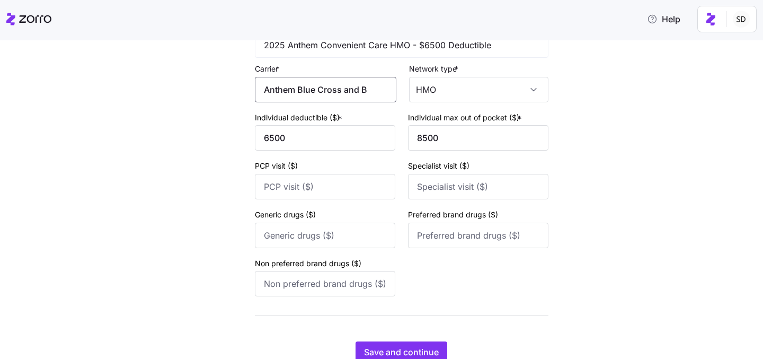
scroll to position [777, 0]
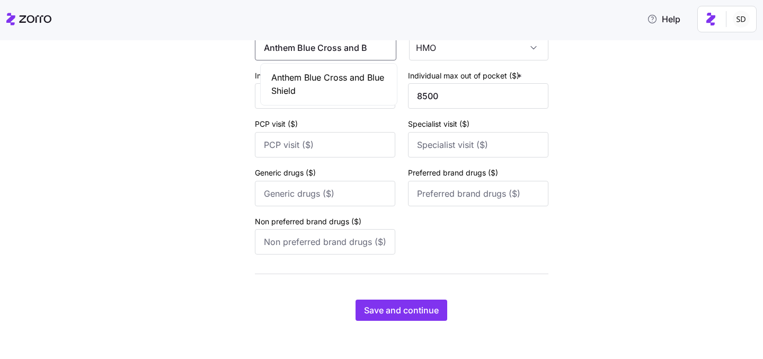
click at [320, 91] on span "Anthem Blue Cross and Blue Shield" at bounding box center [328, 84] width 115 height 26
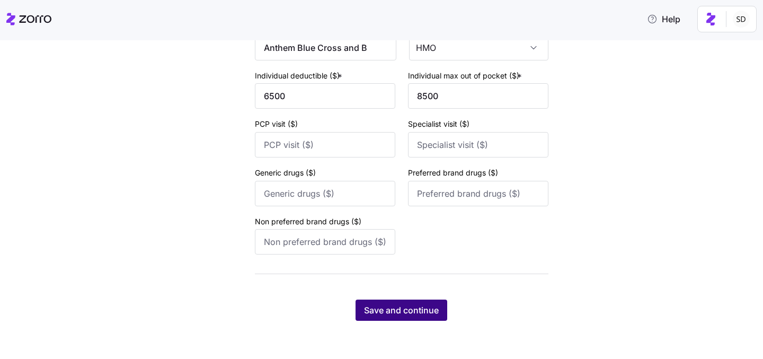
click at [367, 308] on span "Save and continue" at bounding box center [401, 310] width 75 height 13
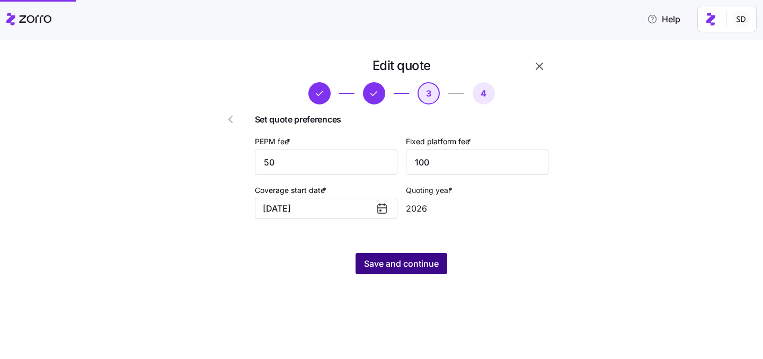
scroll to position [0, 0]
click at [367, 260] on span "Save and continue" at bounding box center [401, 263] width 75 height 13
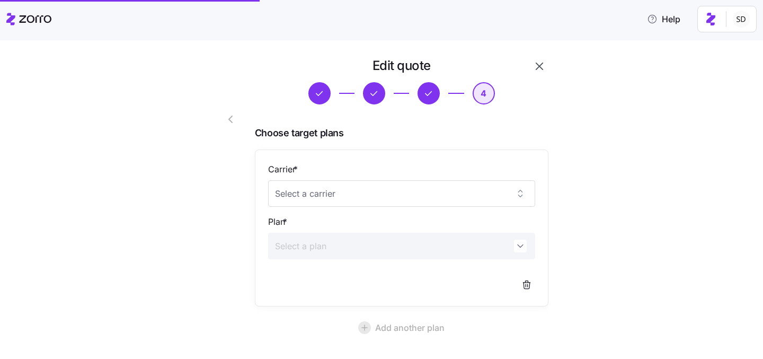
scroll to position [97, 0]
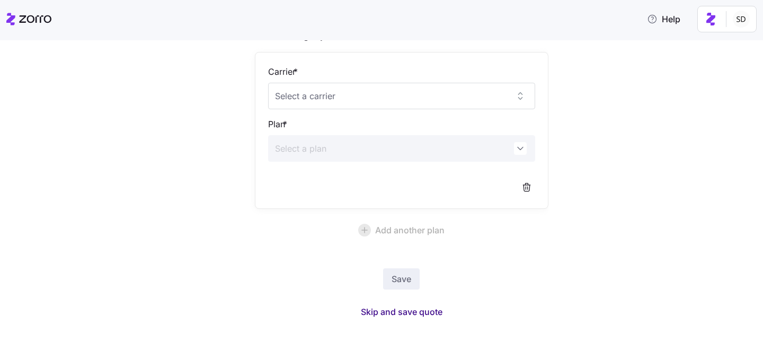
click at [403, 308] on span "Skip and save quote" at bounding box center [402, 311] width 82 height 13
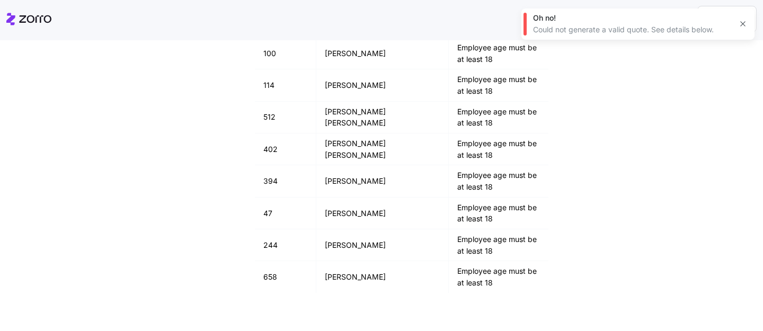
scroll to position [276, 0]
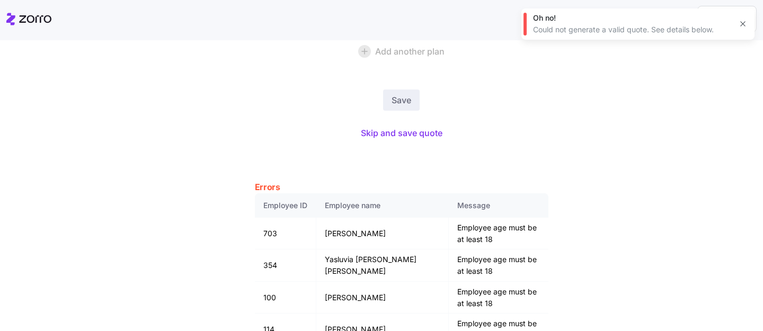
click at [742, 26] on icon "button" at bounding box center [743, 24] width 8 height 8
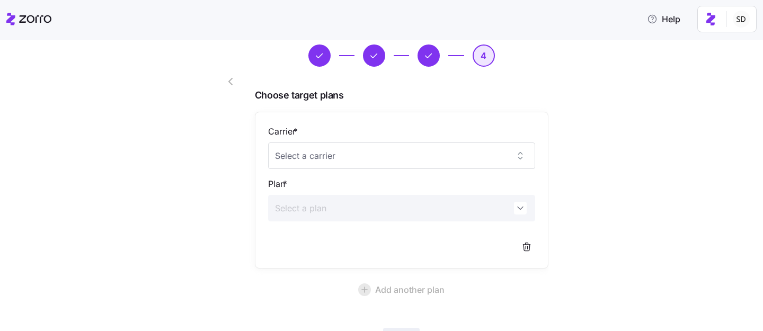
scroll to position [0, 0]
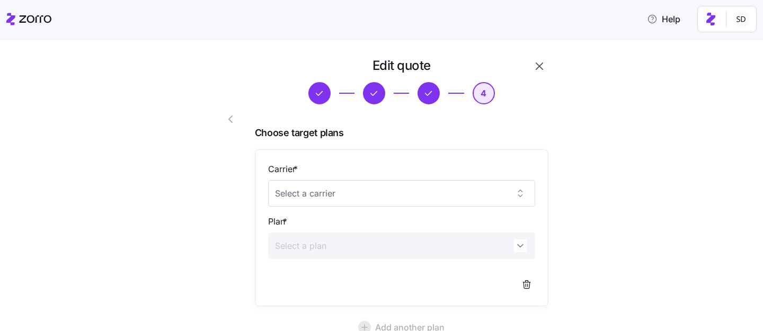
click at [539, 65] on icon "button" at bounding box center [539, 66] width 13 height 13
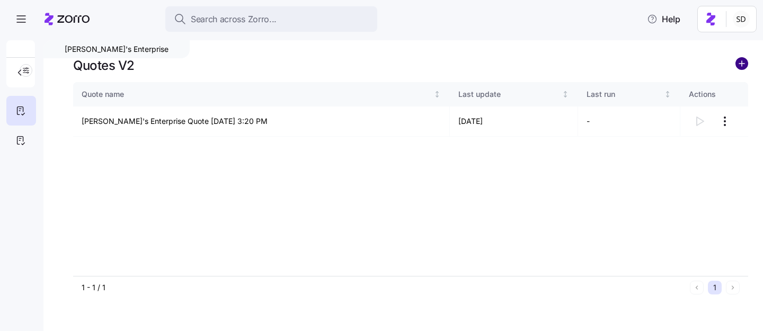
click at [744, 61] on circle "add icon" at bounding box center [742, 64] width 12 height 12
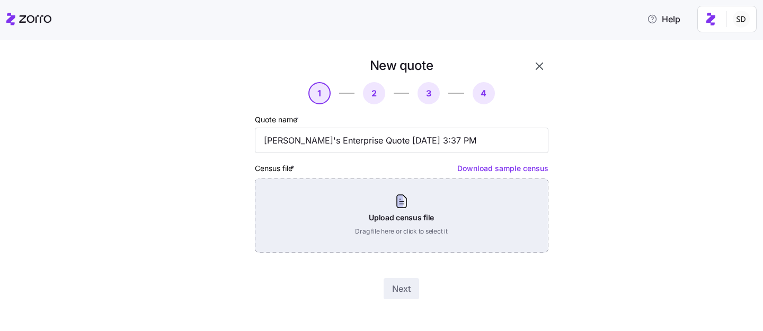
click at [414, 223] on div "Upload census file Drag file here or click to select it" at bounding box center [402, 216] width 294 height 74
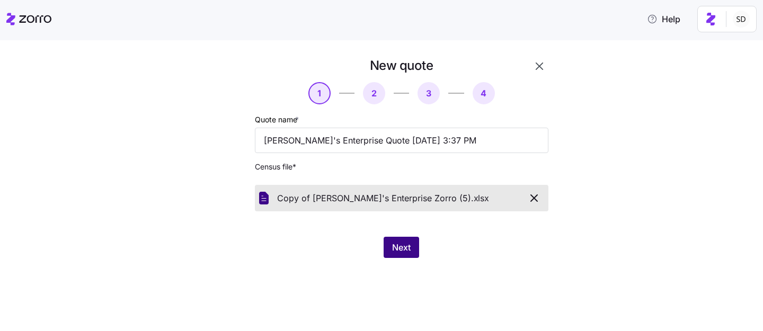
click at [397, 244] on span "Next" at bounding box center [401, 247] width 19 height 13
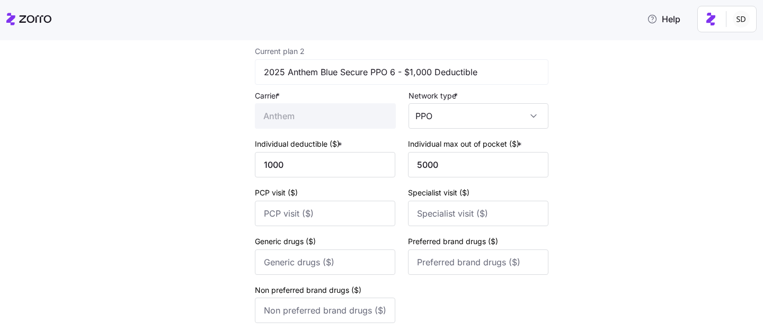
scroll to position [805, 0]
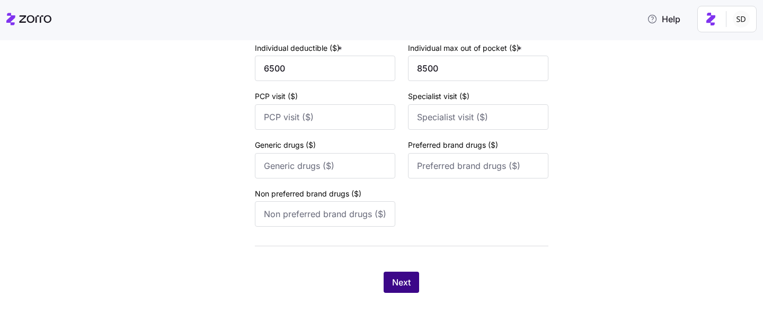
click at [400, 285] on span "Next" at bounding box center [401, 282] width 19 height 13
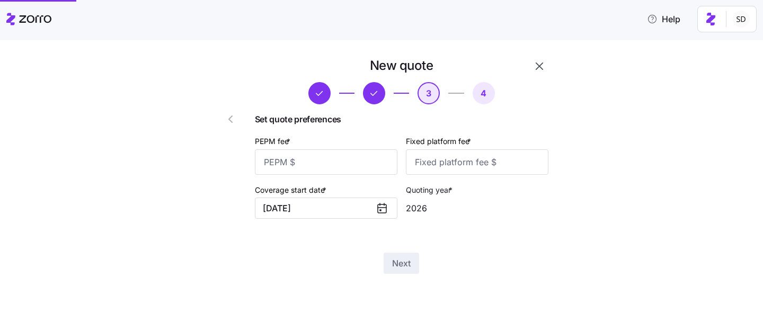
scroll to position [0, 0]
click at [340, 159] on input "PEPM fee *" at bounding box center [326, 161] width 143 height 25
type input "50"
click at [465, 159] on input "Fixed platform fee *" at bounding box center [477, 161] width 143 height 25
type input "-"
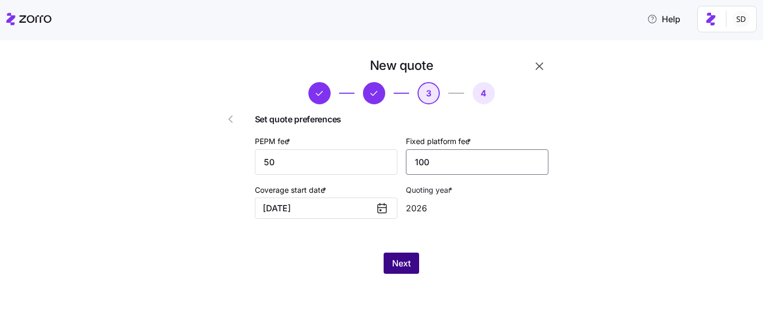
type input "100"
click at [398, 270] on span "Next" at bounding box center [401, 263] width 19 height 13
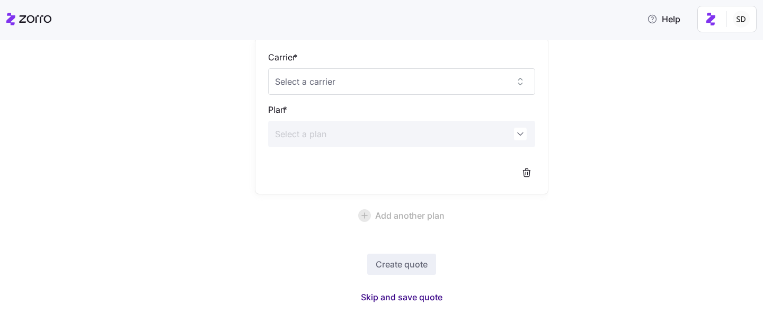
click at [403, 295] on span "Skip and save quote" at bounding box center [402, 297] width 82 height 13
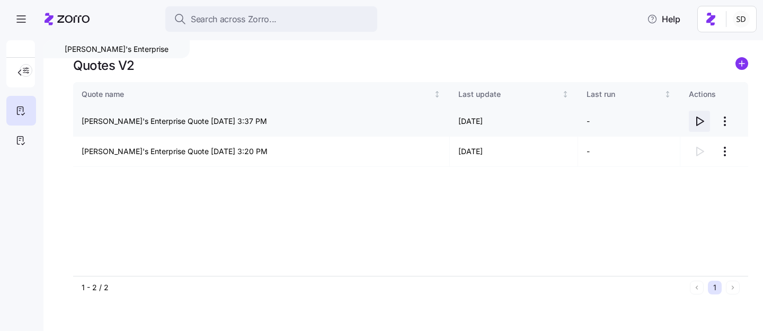
click at [699, 120] on icon "button" at bounding box center [699, 121] width 13 height 13
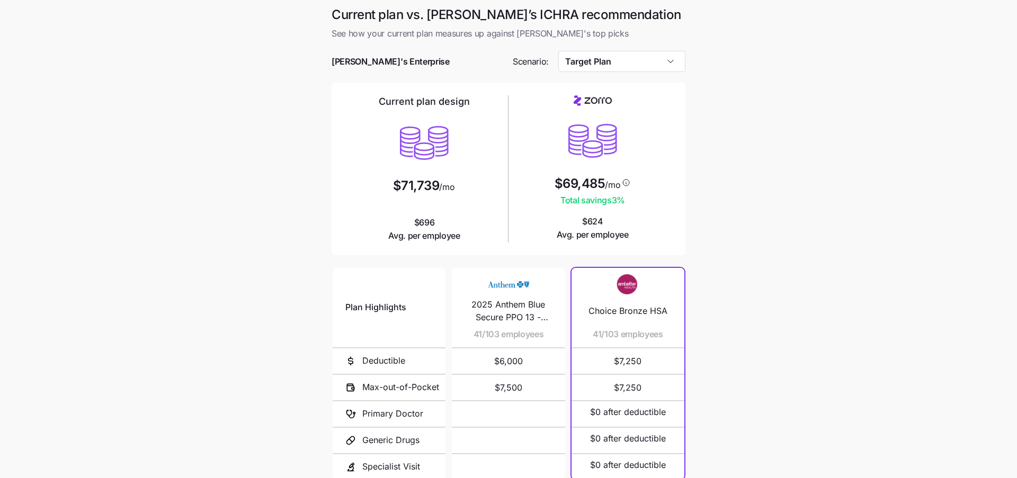
scroll to position [100, 0]
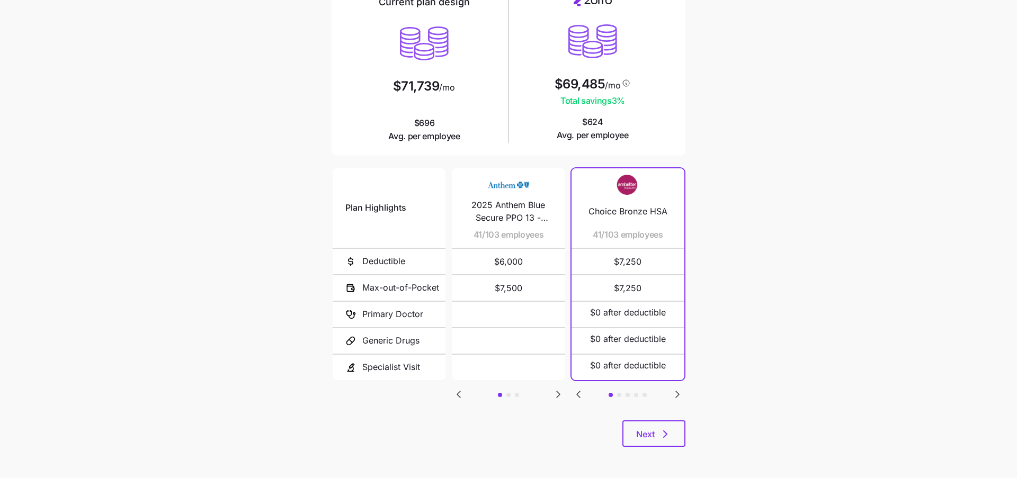
click at [558, 397] on icon "Go to next slide" at bounding box center [558, 394] width 13 height 13
click at [460, 389] on icon "Go to previous slide" at bounding box center [458, 394] width 13 height 13
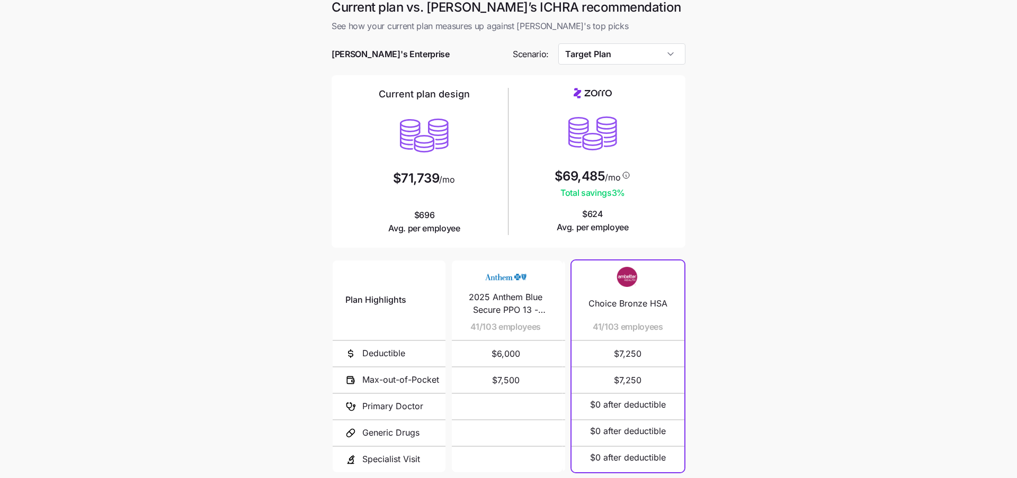
scroll to position [0, 0]
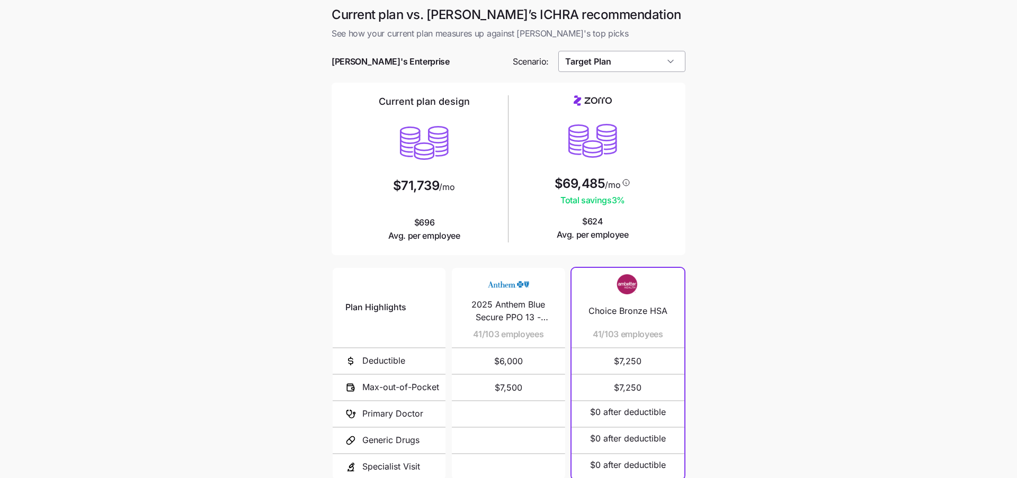
click at [655, 65] on input "Target Plan" at bounding box center [622, 61] width 128 height 21
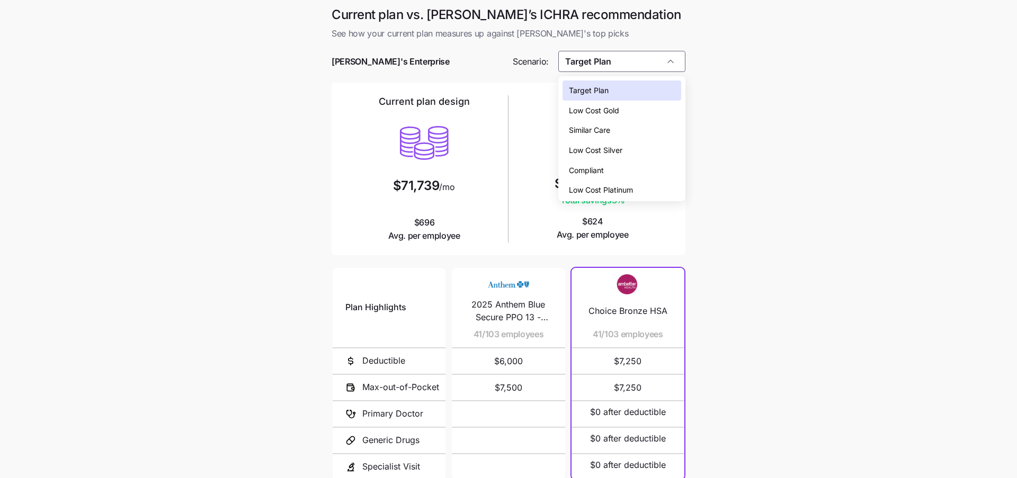
click at [647, 148] on div "Low Cost Silver" at bounding box center [622, 150] width 119 height 20
type input "Low Cost Silver"
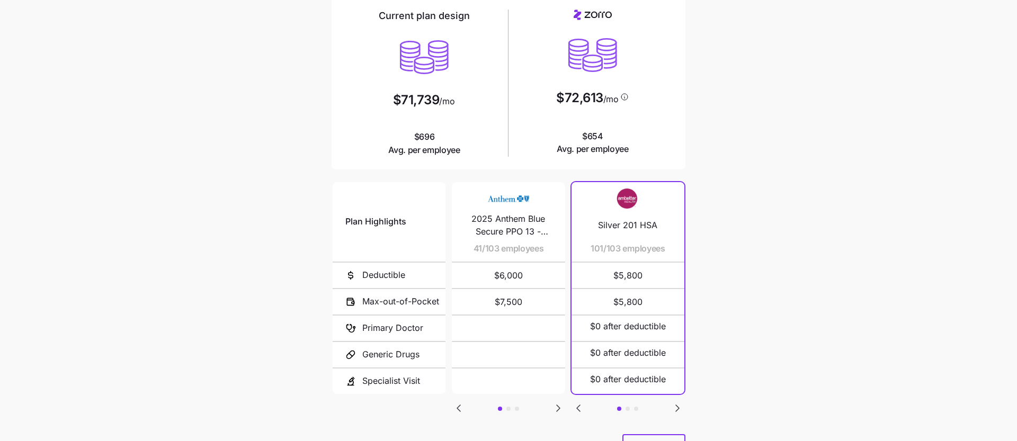
scroll to position [87, 0]
click at [557, 404] on icon "Go to next slide" at bounding box center [558, 407] width 3 height 6
click at [461, 404] on icon "Go to previous slide" at bounding box center [458, 407] width 13 height 13
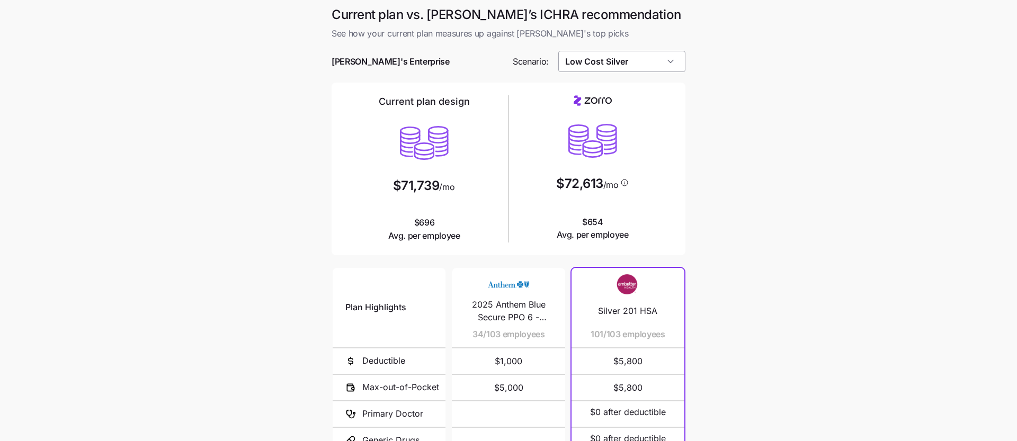
click at [633, 60] on input "Low Cost Silver" at bounding box center [622, 61] width 128 height 21
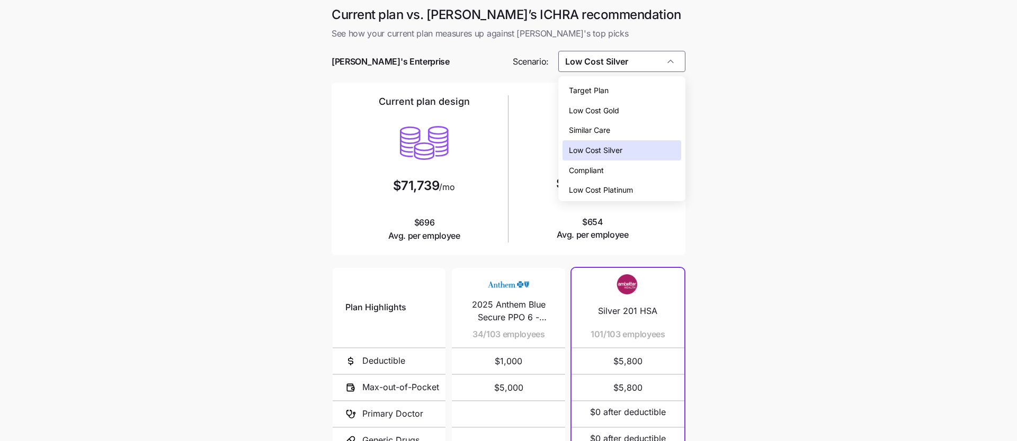
click at [651, 151] on div "Low Cost Silver" at bounding box center [622, 150] width 119 height 20
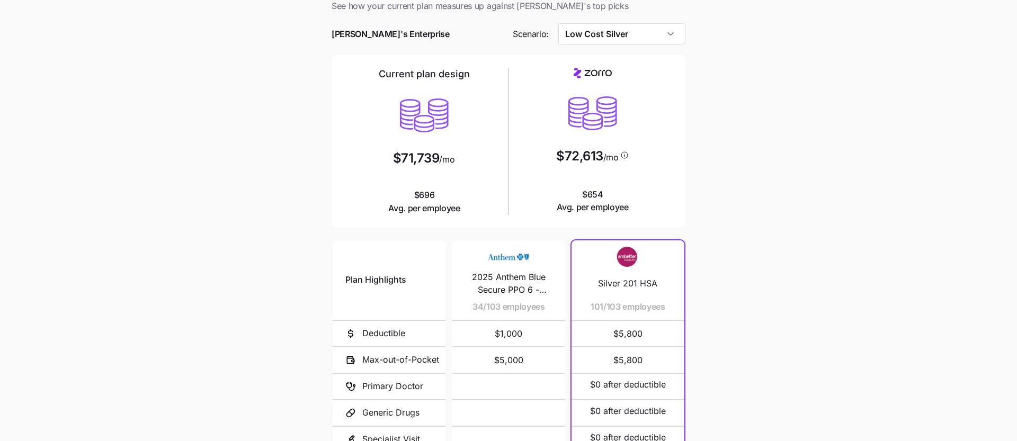
scroll to position [137, 0]
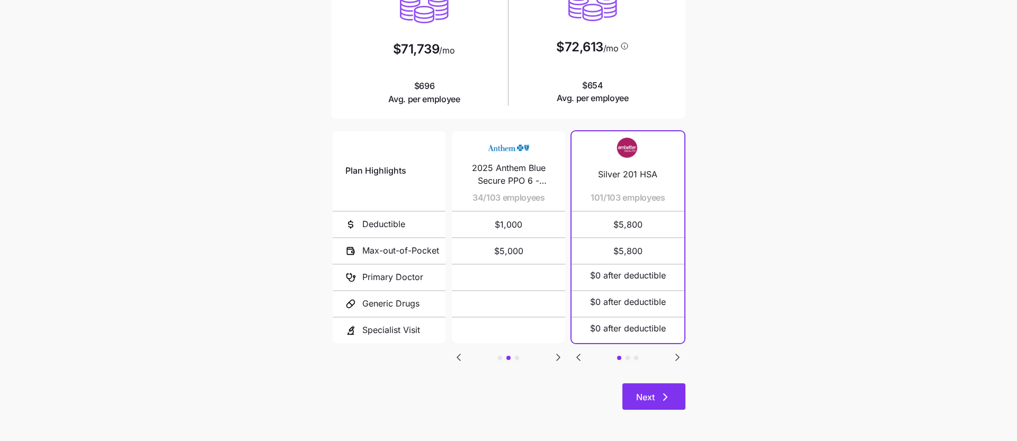
click at [650, 394] on span "Next" at bounding box center [645, 397] width 19 height 13
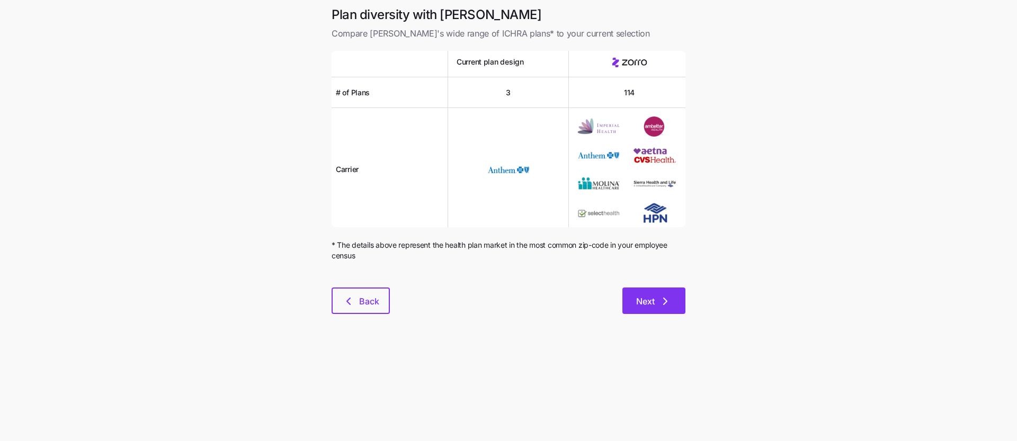
click at [666, 289] on button "Next" at bounding box center [654, 301] width 63 height 26
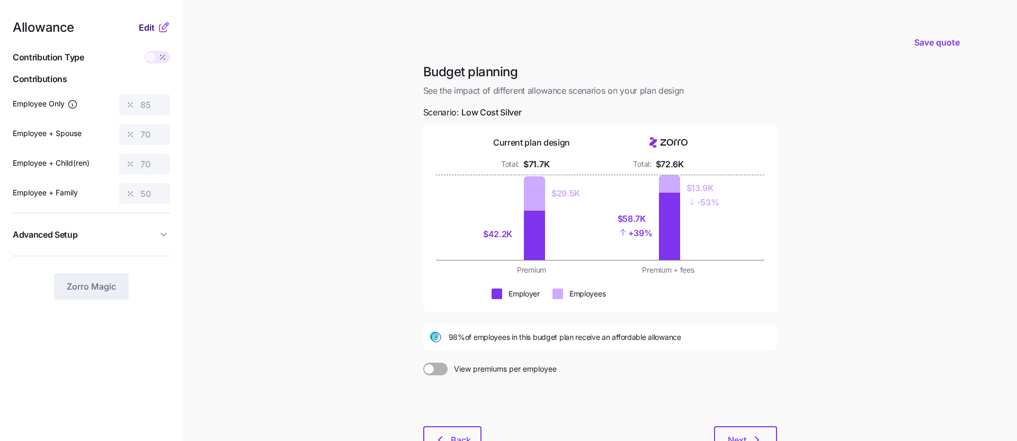
click at [146, 30] on span "Edit" at bounding box center [147, 27] width 16 height 13
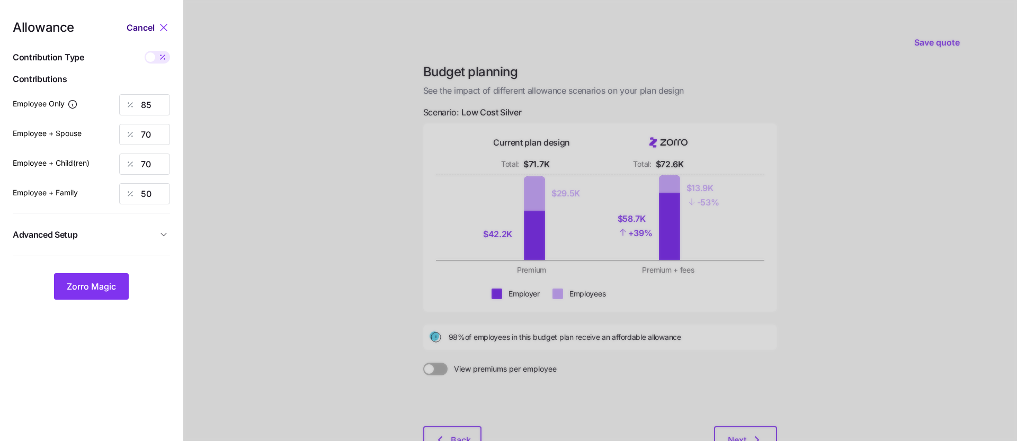
click at [130, 22] on span "Cancel" at bounding box center [141, 27] width 28 height 13
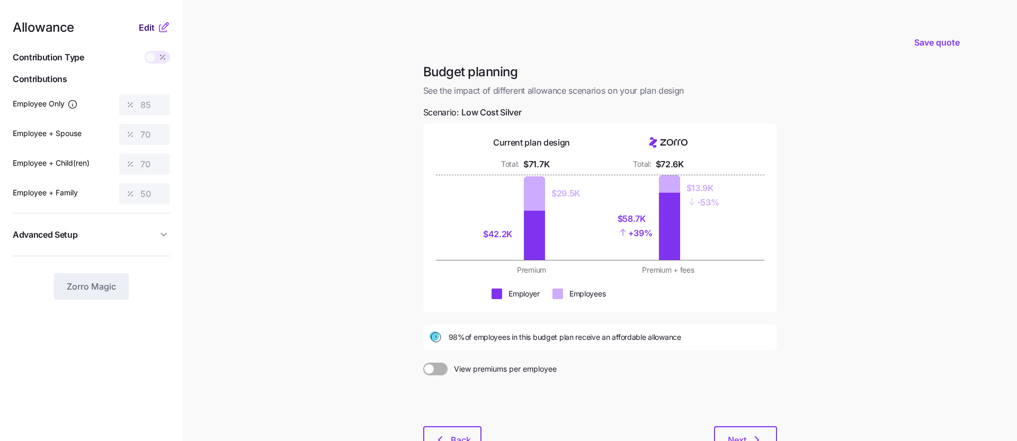
click at [146, 28] on span "Edit" at bounding box center [147, 27] width 16 height 13
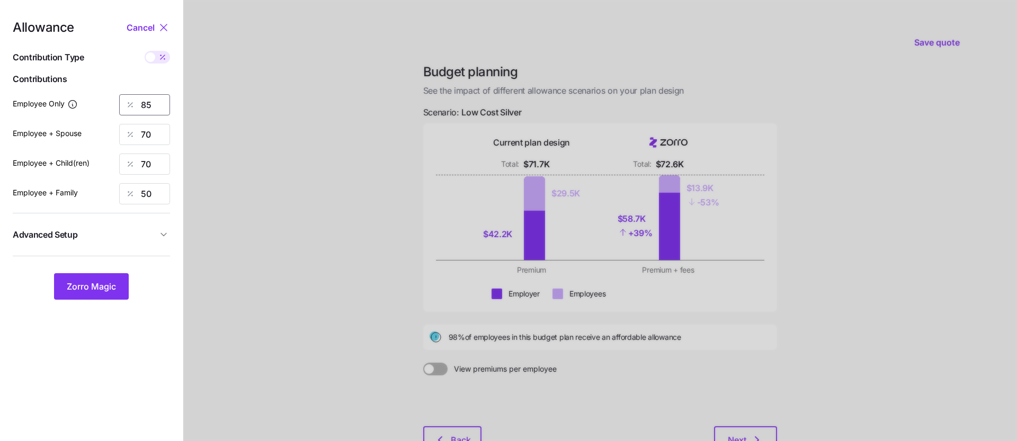
click at [160, 105] on input "85" at bounding box center [144, 104] width 51 height 21
click at [148, 131] on input "70" at bounding box center [144, 134] width 51 height 21
type input "0"
click at [158, 163] on input "70" at bounding box center [144, 164] width 51 height 21
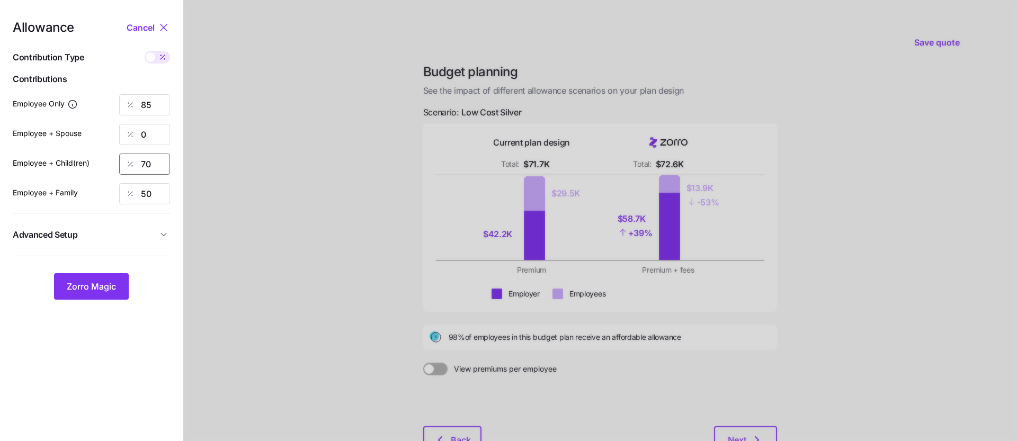
click at [158, 163] on input "70" at bounding box center [144, 164] width 51 height 21
type input "0"
click at [153, 196] on input "50" at bounding box center [144, 193] width 51 height 21
type input "0"
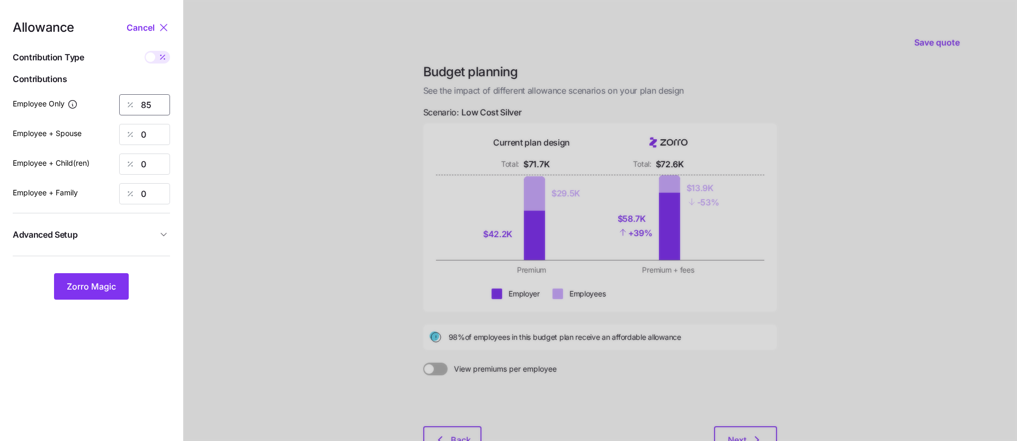
click at [164, 103] on input "85" at bounding box center [144, 104] width 51 height 21
type input "75"
click at [325, 102] on div at bounding box center [600, 260] width 834 height 521
click at [93, 283] on span "Zorro Magic" at bounding box center [91, 286] width 49 height 13
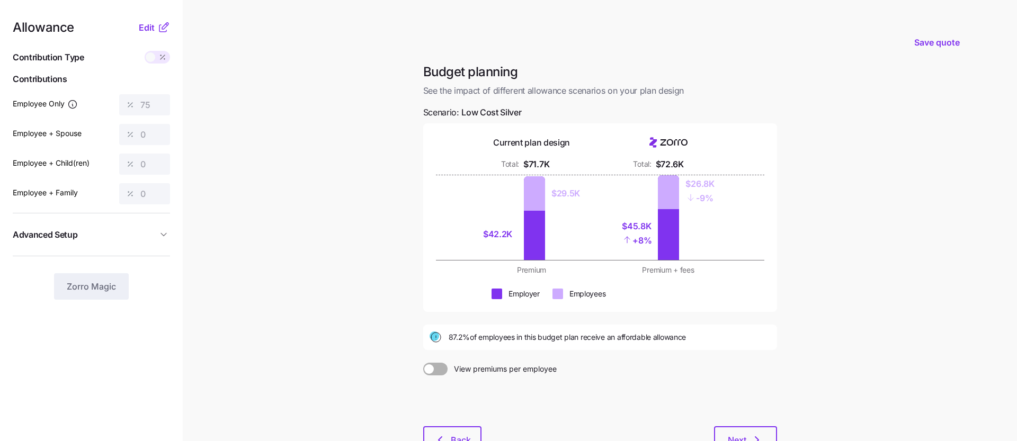
click at [391, 342] on main "Save quote Budget planning See the impact of different allowance scenarios on y…" at bounding box center [508, 260] width 1017 height 521
click at [436, 338] on circle at bounding box center [435, 337] width 10 height 10
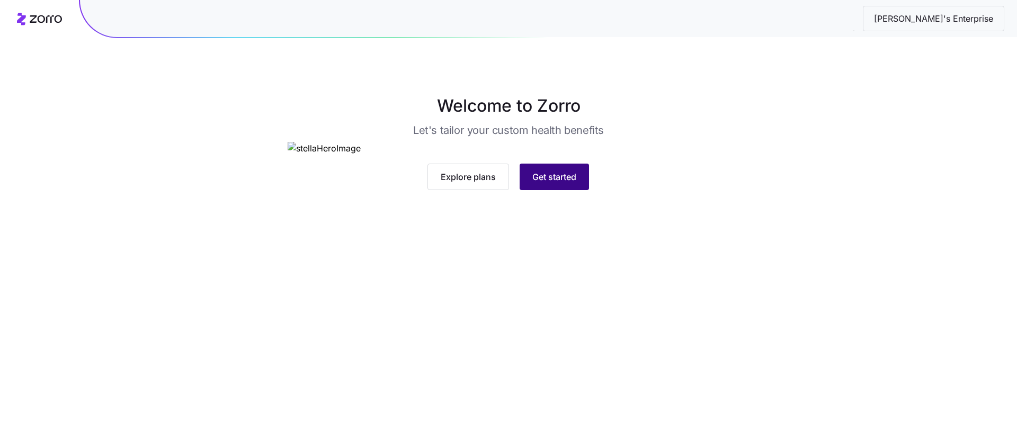
click at [553, 183] on span "Get started" at bounding box center [555, 177] width 44 height 13
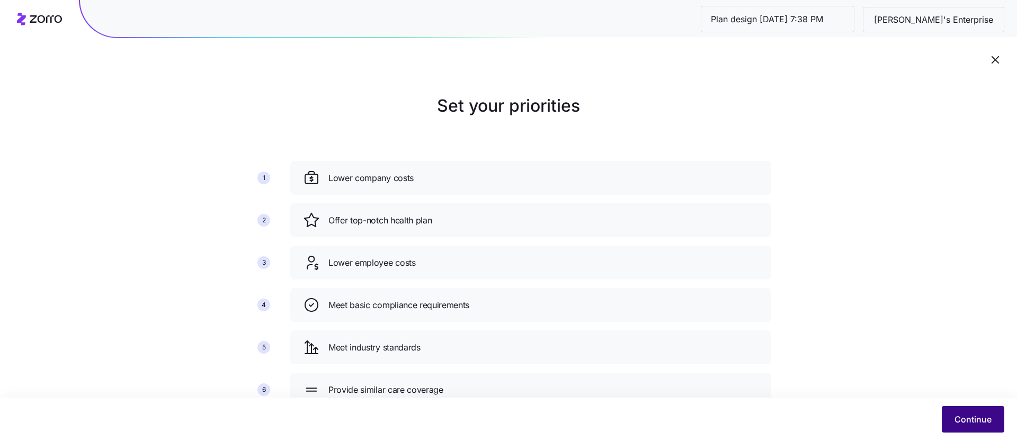
click at [970, 422] on span "Continue" at bounding box center [973, 419] width 37 height 13
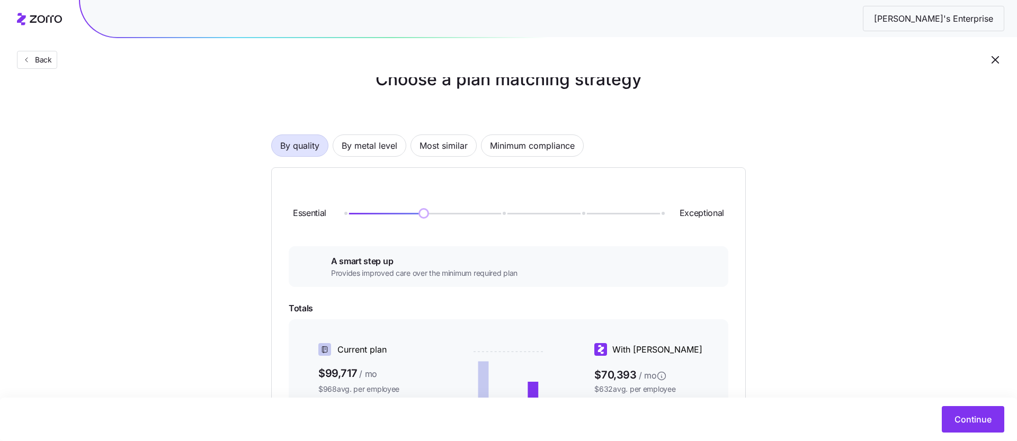
scroll to position [25, 0]
click at [366, 147] on span "By metal level" at bounding box center [370, 146] width 56 height 21
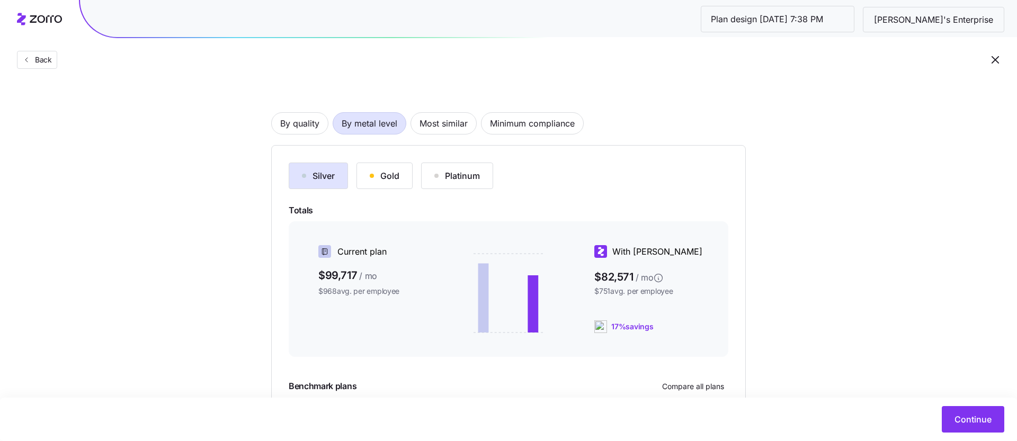
scroll to position [38, 0]
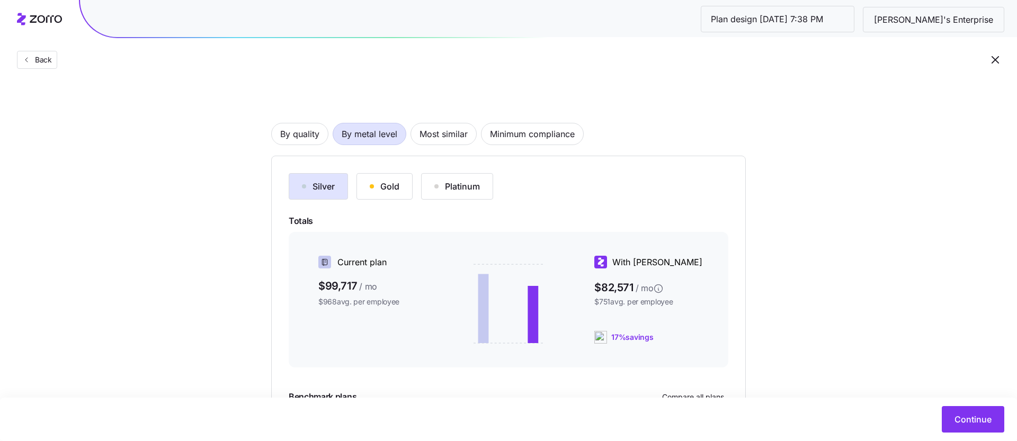
click at [402, 193] on button "Gold" at bounding box center [385, 186] width 56 height 26
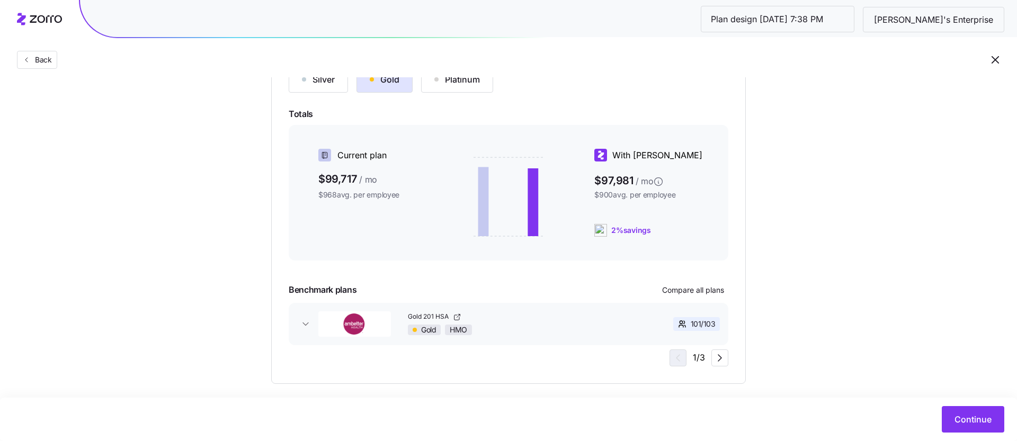
scroll to position [155, 0]
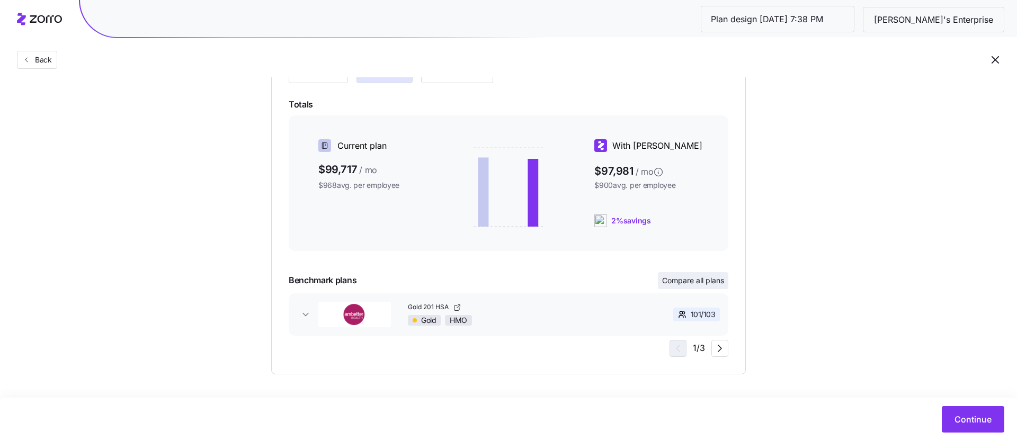
click at [684, 279] on span "Compare all plans" at bounding box center [693, 281] width 62 height 11
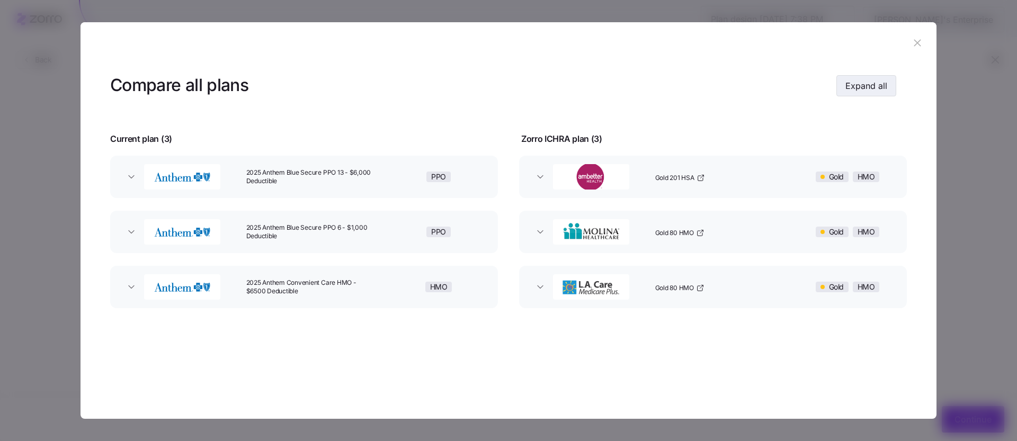
click at [889, 85] on button "Expand all" at bounding box center [867, 85] width 60 height 21
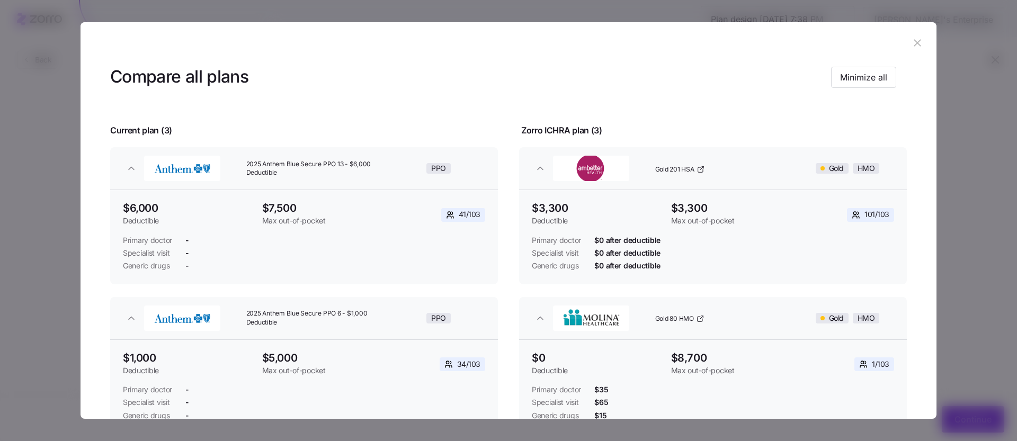
scroll to position [0, 0]
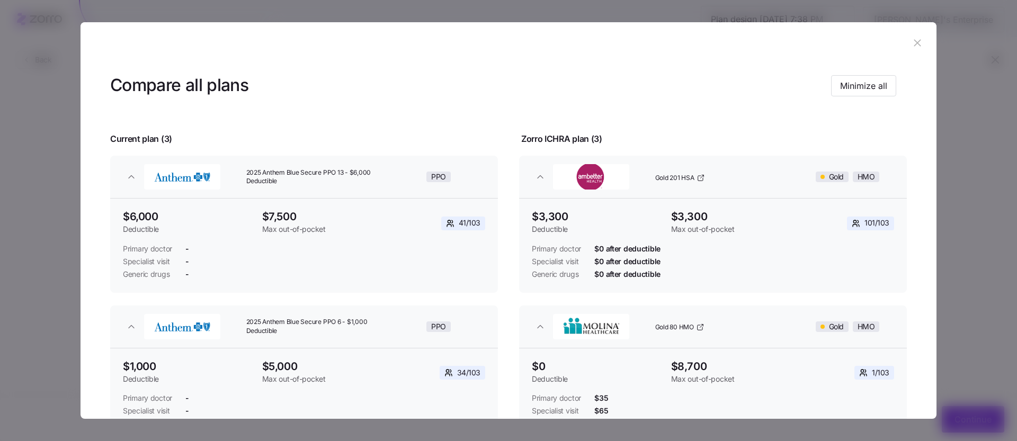
click at [911, 36] on button "button" at bounding box center [917, 43] width 17 height 17
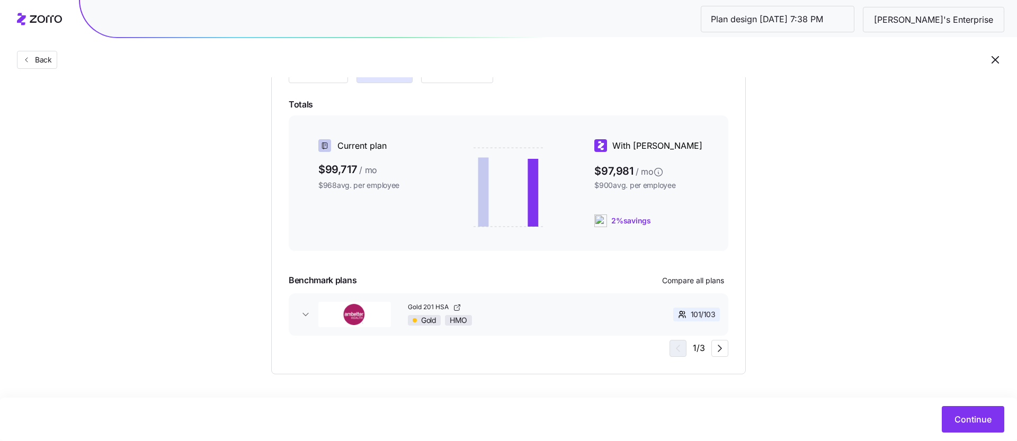
scroll to position [52, 0]
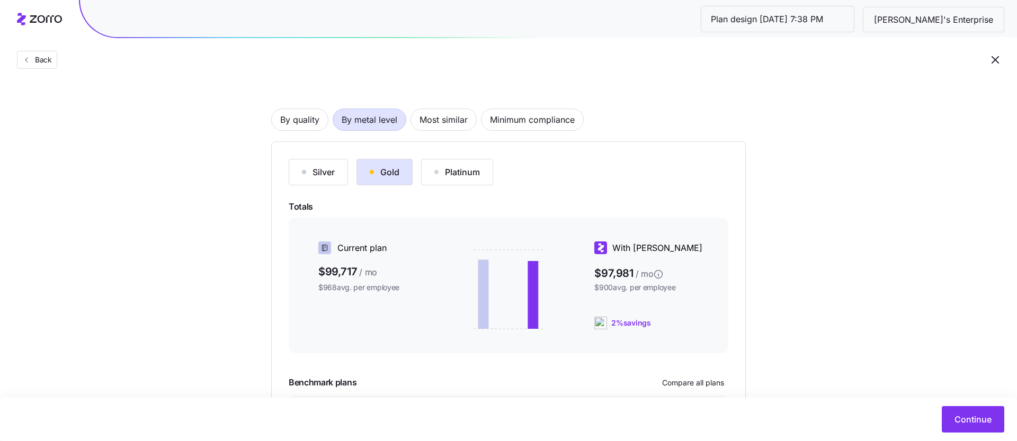
click at [326, 174] on div "Silver" at bounding box center [318, 172] width 33 height 13
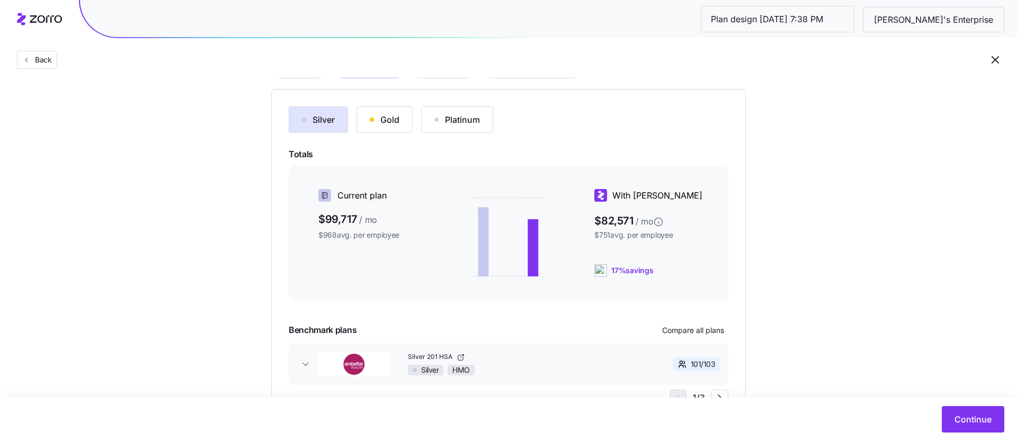
scroll to position [105, 0]
click at [956, 419] on span "Continue" at bounding box center [973, 419] width 37 height 13
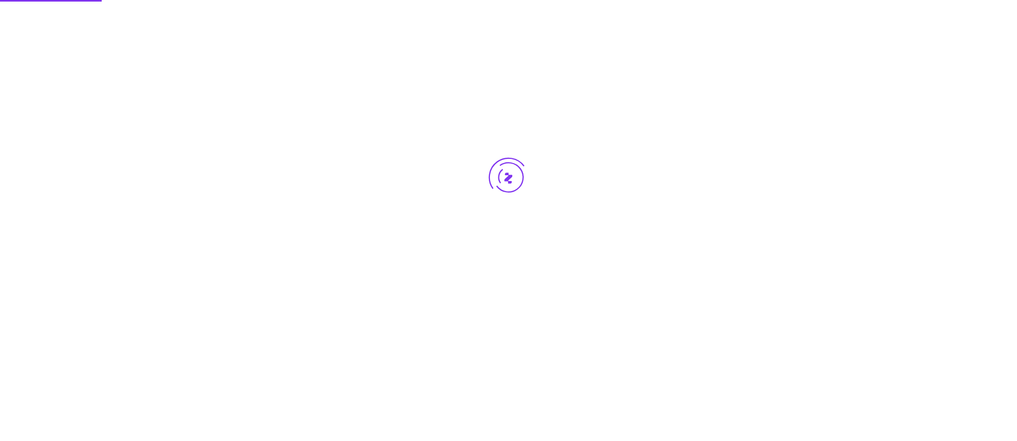
scroll to position [0, 0]
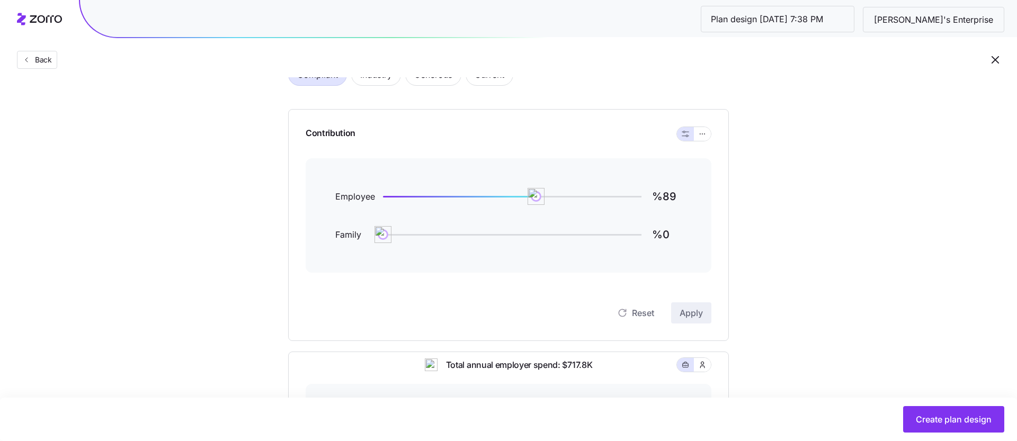
scroll to position [68, 0]
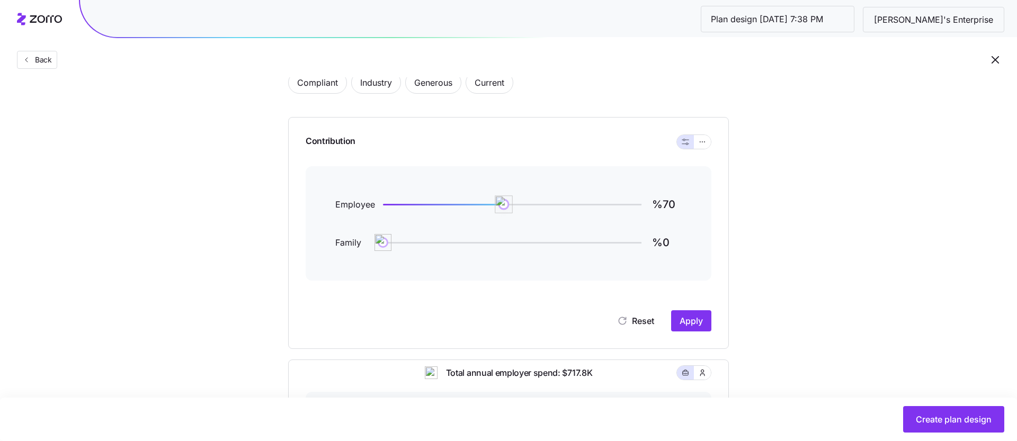
drag, startPoint x: 538, startPoint y: 206, endPoint x: 503, endPoint y: 208, distance: 35.0
click at [503, 208] on img at bounding box center [504, 205] width 18 height 18
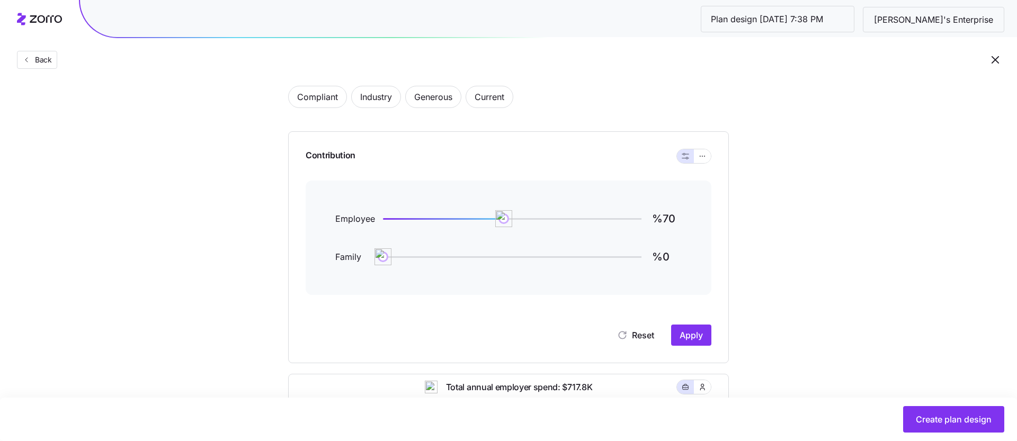
scroll to position [48, 0]
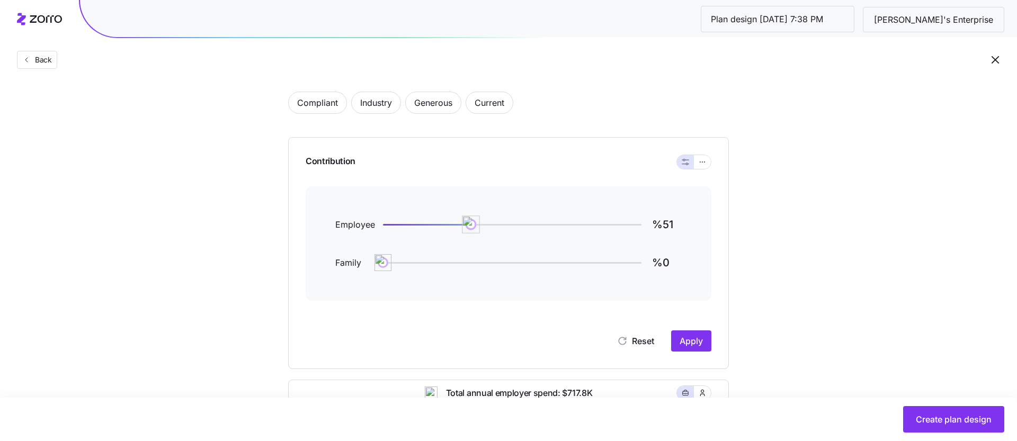
type input "%50"
drag, startPoint x: 506, startPoint y: 223, endPoint x: 470, endPoint y: 225, distance: 36.1
click at [470, 225] on img at bounding box center [469, 225] width 18 height 18
click at [697, 334] on button "Apply" at bounding box center [691, 341] width 40 height 21
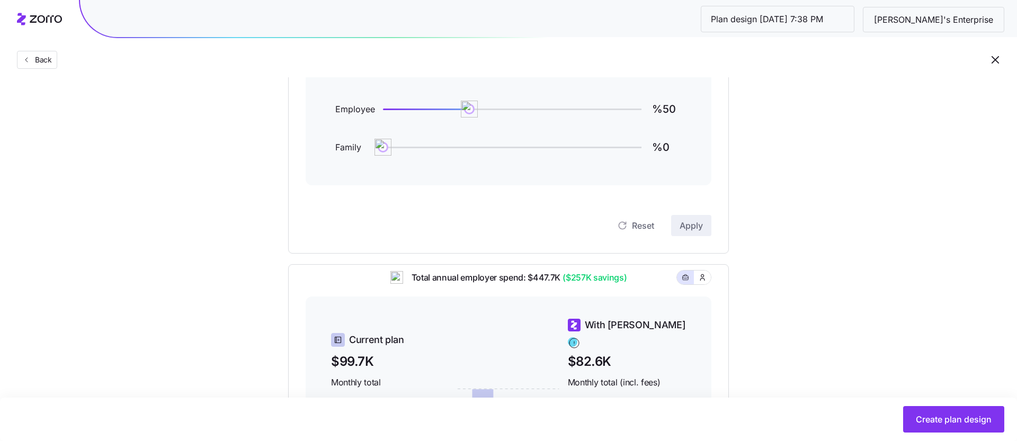
scroll to position [39, 0]
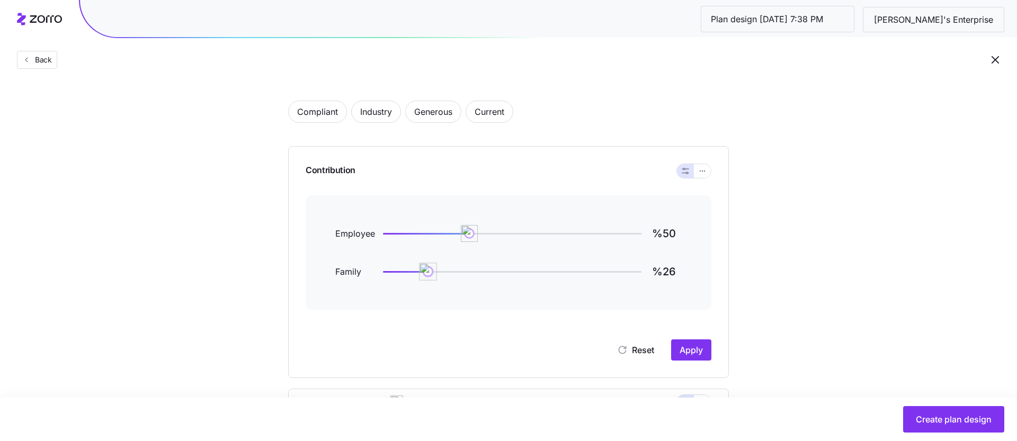
type input "%25"
drag, startPoint x: 384, startPoint y: 272, endPoint x: 426, endPoint y: 272, distance: 41.9
click at [426, 272] on img at bounding box center [427, 272] width 18 height 18
click at [691, 350] on span "Apply" at bounding box center [691, 350] width 23 height 13
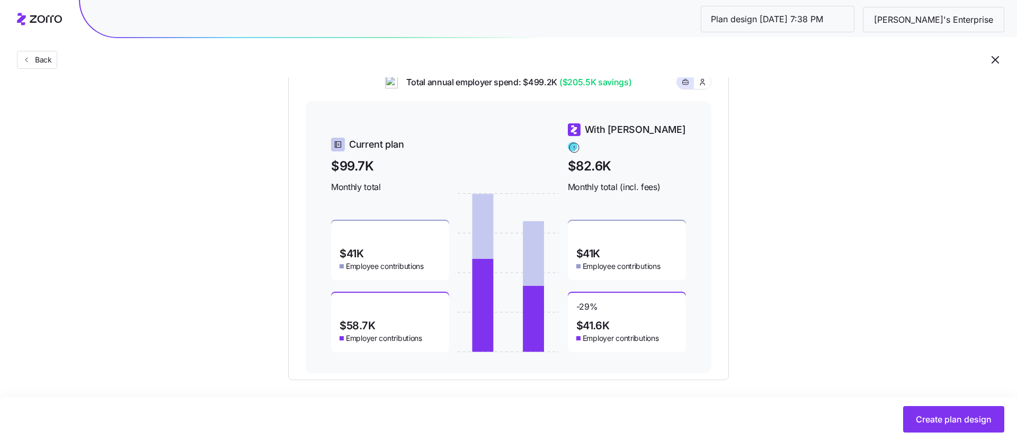
scroll to position [366, 0]
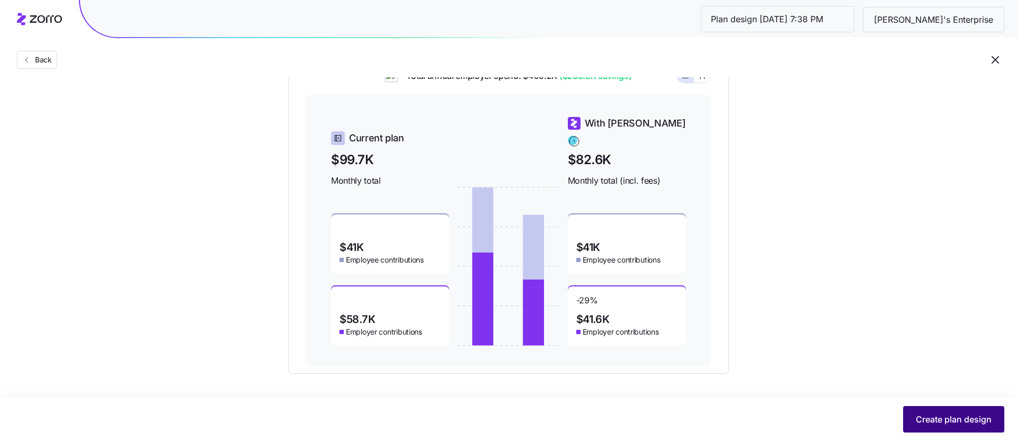
click at [937, 418] on span "Create plan design" at bounding box center [954, 419] width 76 height 13
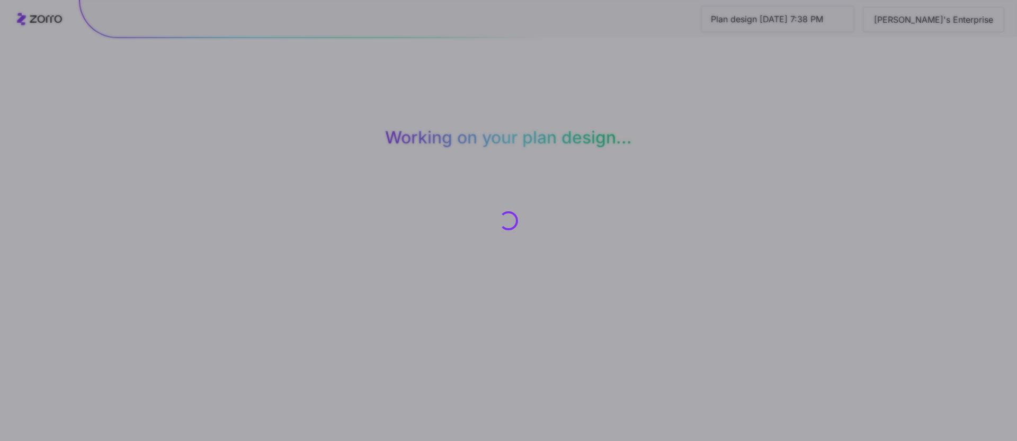
scroll to position [0, 0]
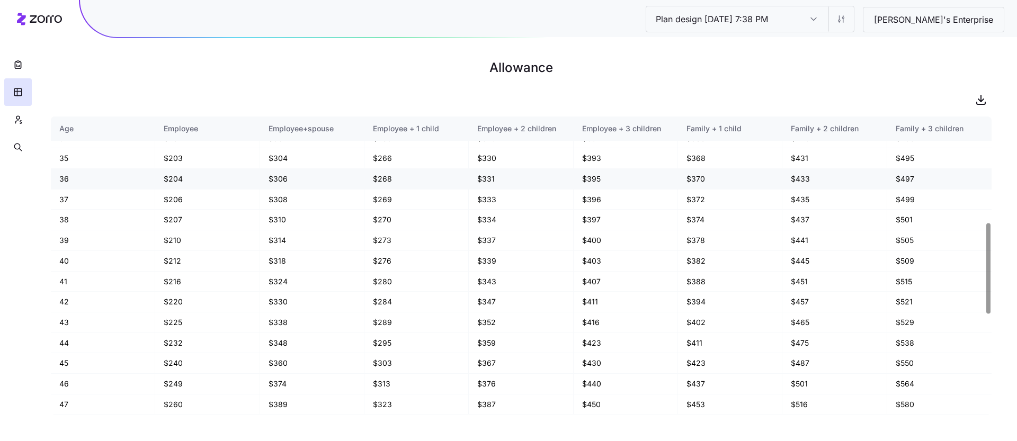
scroll to position [349, 0]
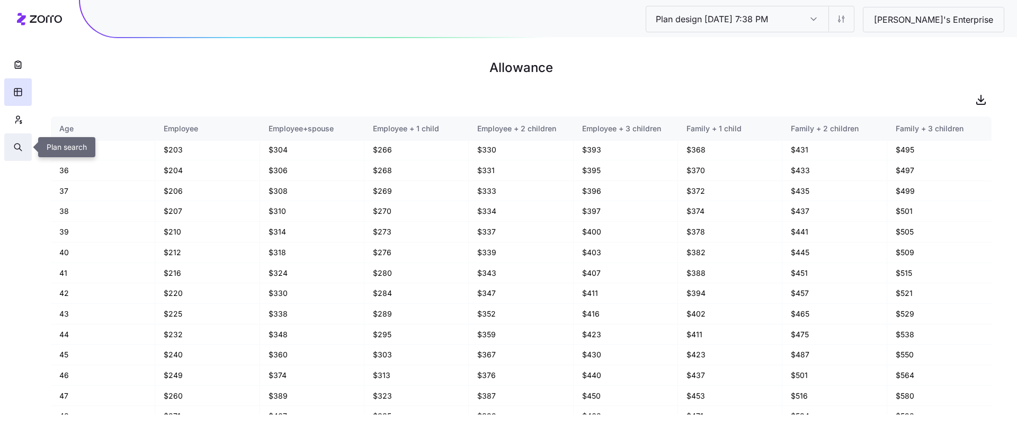
click at [18, 146] on icon "button" at bounding box center [18, 147] width 10 height 11
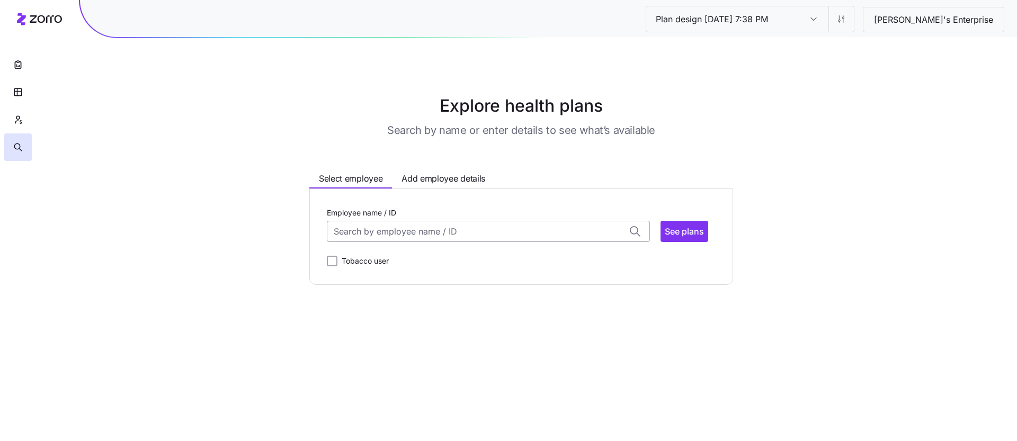
click at [404, 226] on input "Employee name / ID" at bounding box center [488, 231] width 323 height 21
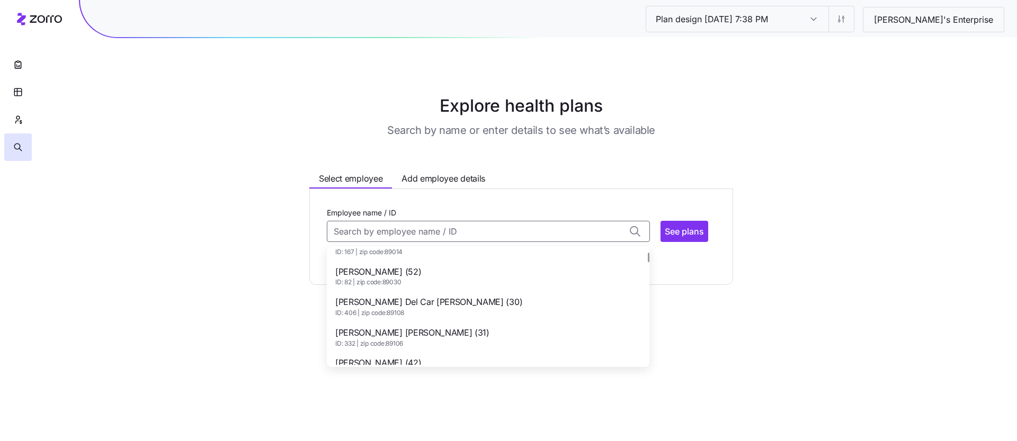
scroll to position [50, 0]
click at [455, 269] on div "Adela Borunda Jaquez (52) ID: 82 | zip code: 89030" at bounding box center [488, 275] width 318 height 31
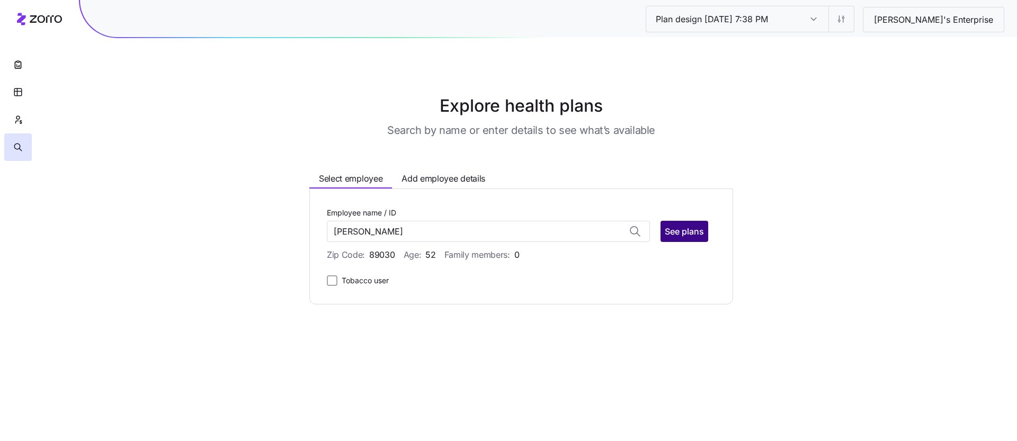
click at [678, 233] on span "See plans" at bounding box center [684, 231] width 39 height 13
type input "Adela Borunda Jaquez (ID: 82)"
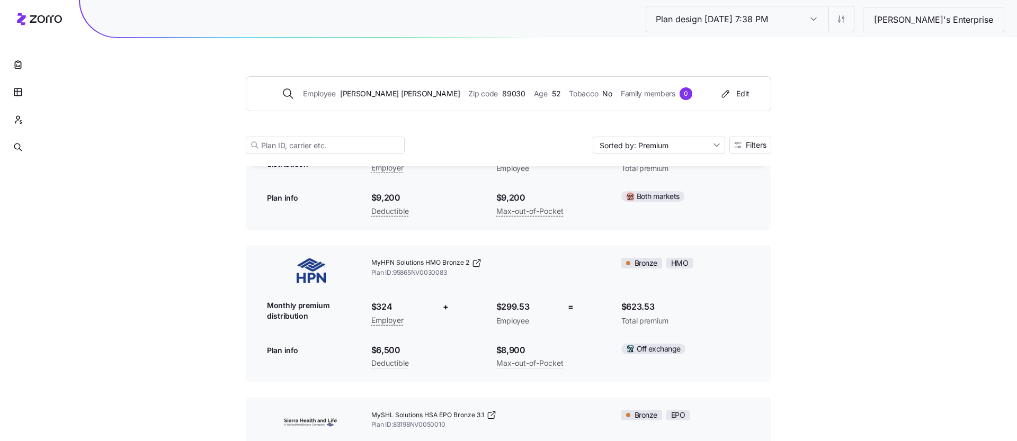
scroll to position [1960, 0]
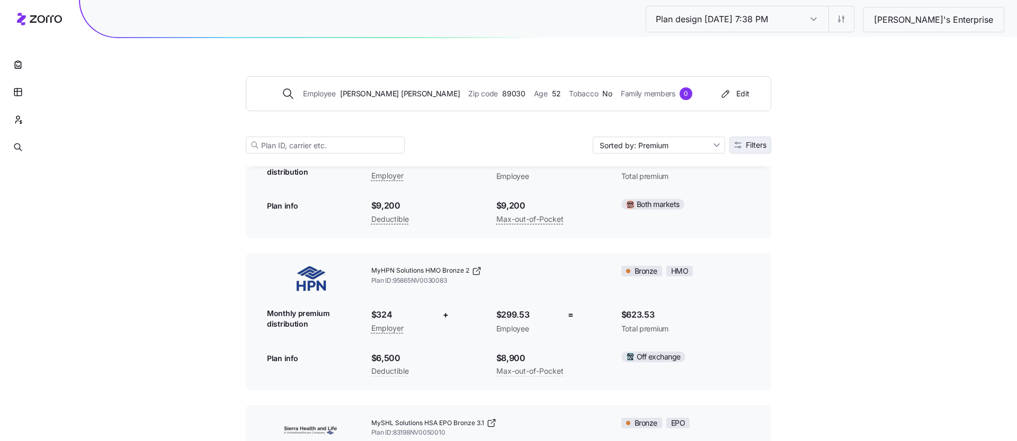
click at [756, 151] on button "Filters" at bounding box center [751, 145] width 42 height 17
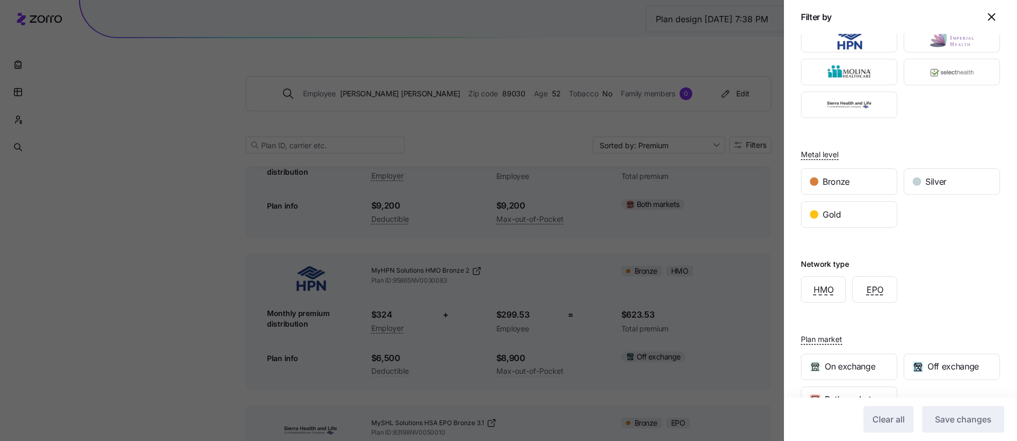
scroll to position [120, 0]
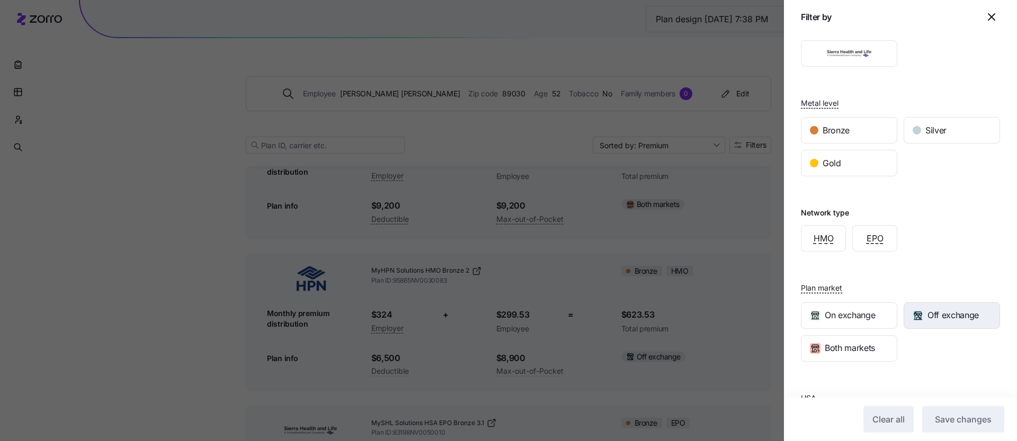
click at [935, 304] on div "Off exchange" at bounding box center [951, 315] width 95 height 25
click at [853, 332] on div "Both markets" at bounding box center [849, 348] width 103 height 33
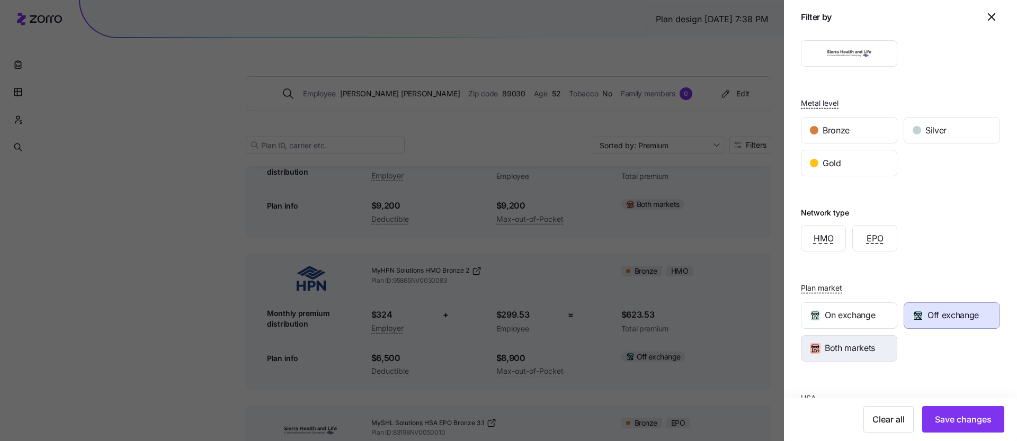
click at [854, 347] on span "Both markets" at bounding box center [850, 348] width 50 height 13
click at [949, 415] on span "Save changes" at bounding box center [963, 419] width 57 height 13
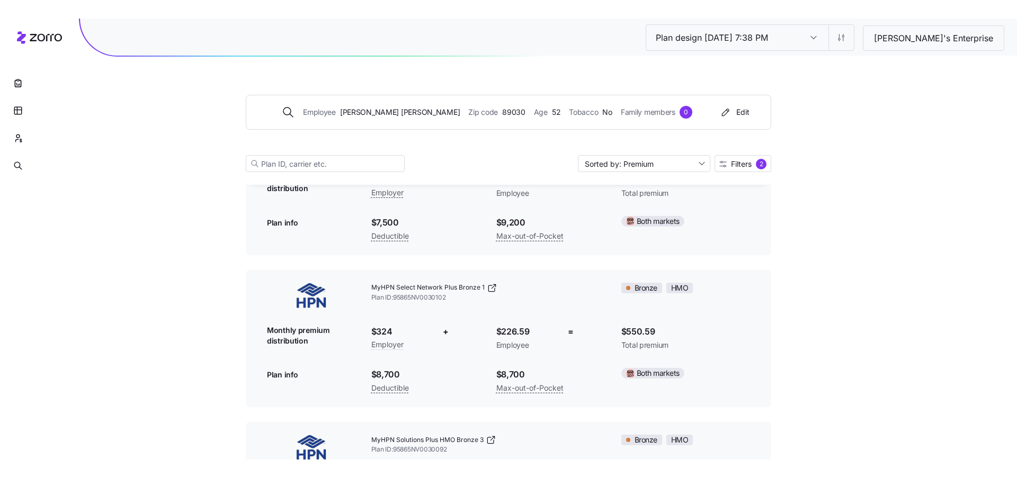
scroll to position [0, 0]
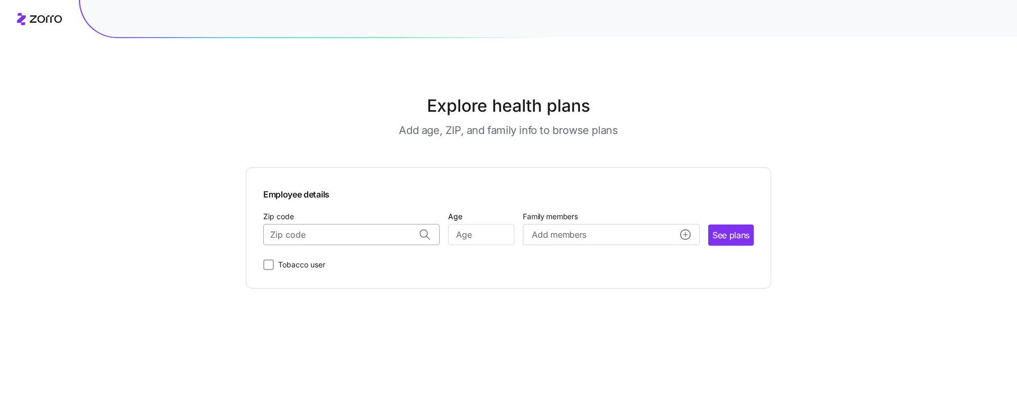
click at [315, 236] on input "Zip code" at bounding box center [351, 234] width 176 height 21
